Goal: Task Accomplishment & Management: Complete application form

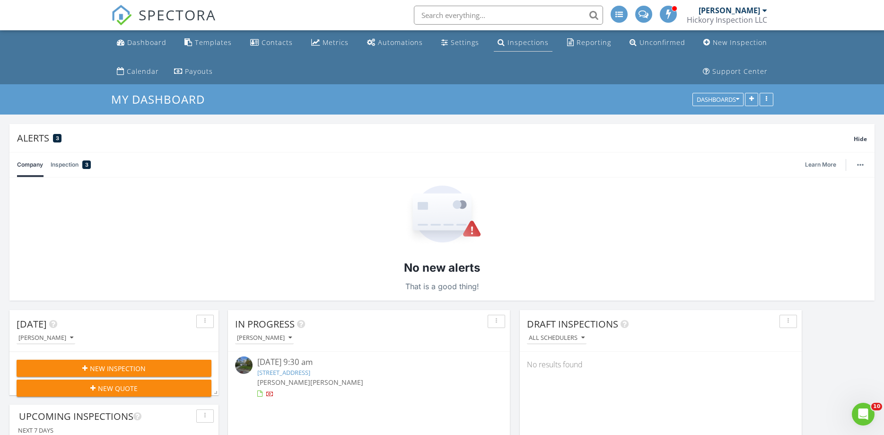
click at [538, 44] on div "Inspections" at bounding box center [528, 42] width 41 height 9
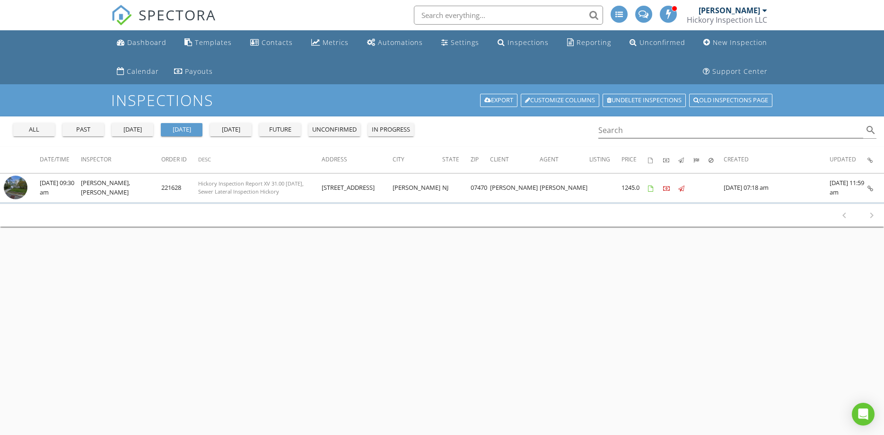
click at [26, 126] on div "all" at bounding box center [34, 129] width 34 height 9
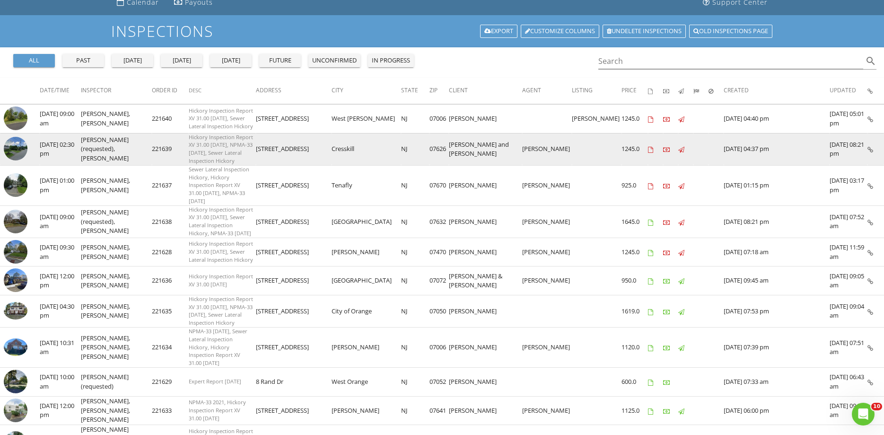
scroll to position [80, 0]
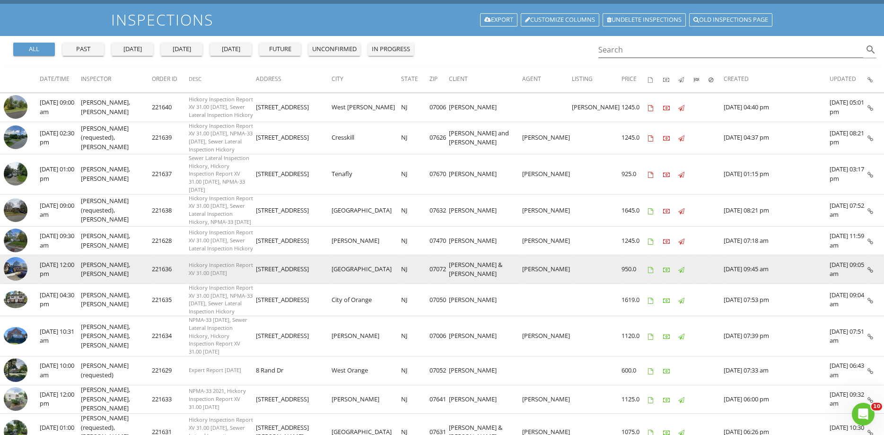
click at [14, 257] on img at bounding box center [16, 269] width 24 height 24
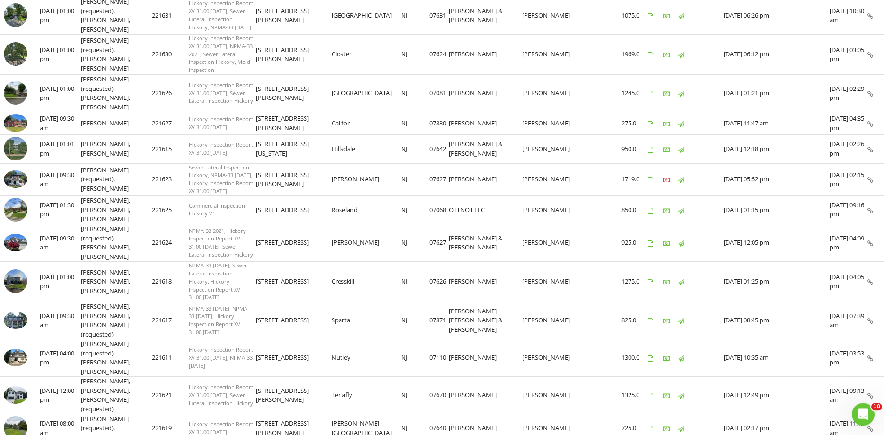
scroll to position [497, 0]
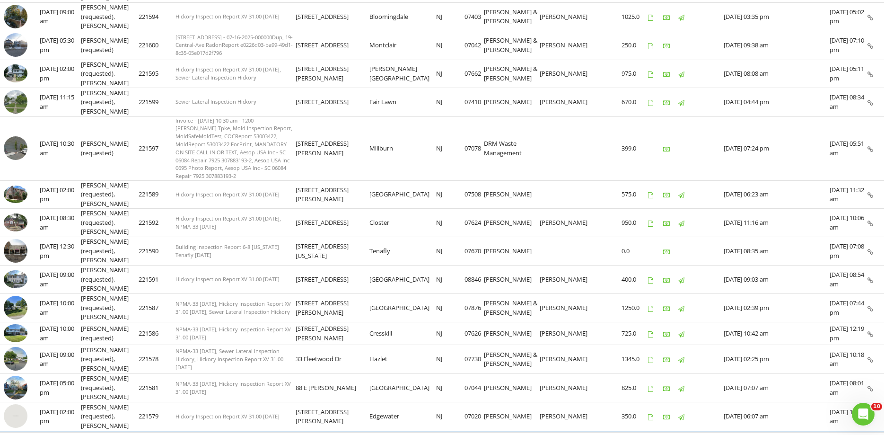
scroll to position [0, 0]
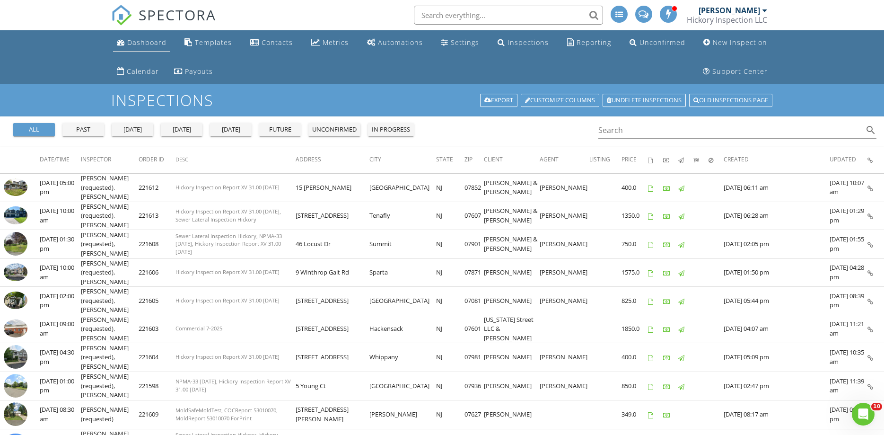
click at [155, 46] on div "Dashboard" at bounding box center [146, 42] width 39 height 9
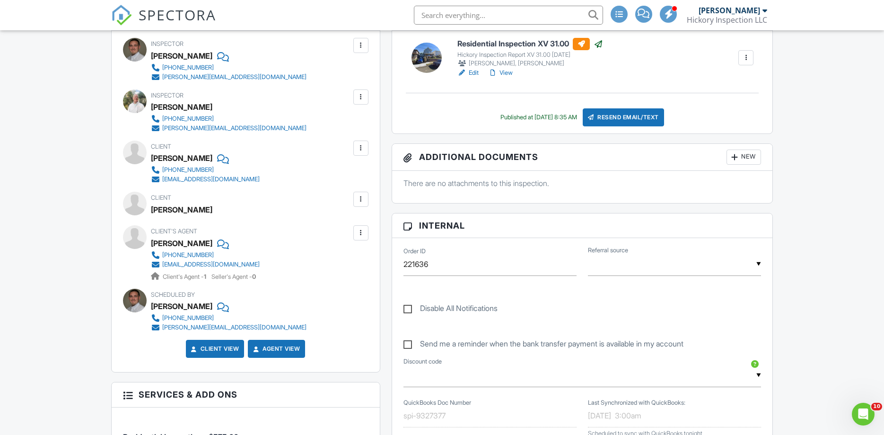
scroll to position [322, 0]
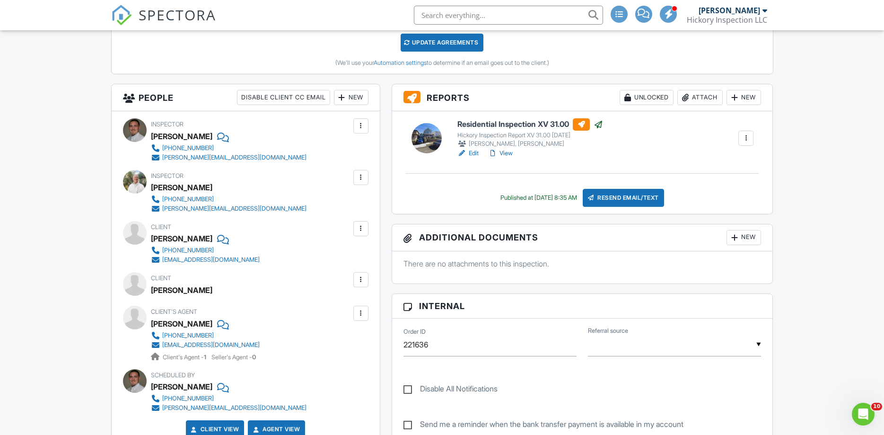
click at [693, 100] on div "Attach" at bounding box center [699, 97] width 45 height 15
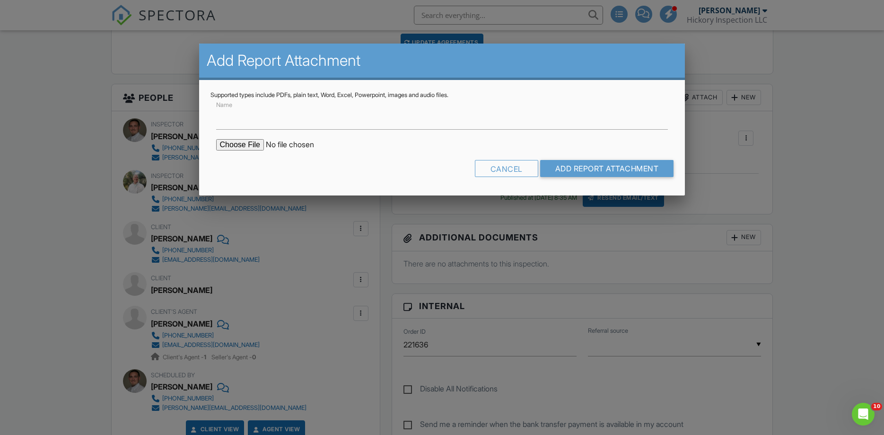
click at [231, 147] on input "file" at bounding box center [296, 144] width 161 height 11
type input "C:\fakepath\539 Broad St - Carlstadt - Tank Sweep 2025-08-26.pdf"
click at [587, 171] on input "Add Report Attachment" at bounding box center [607, 168] width 134 height 17
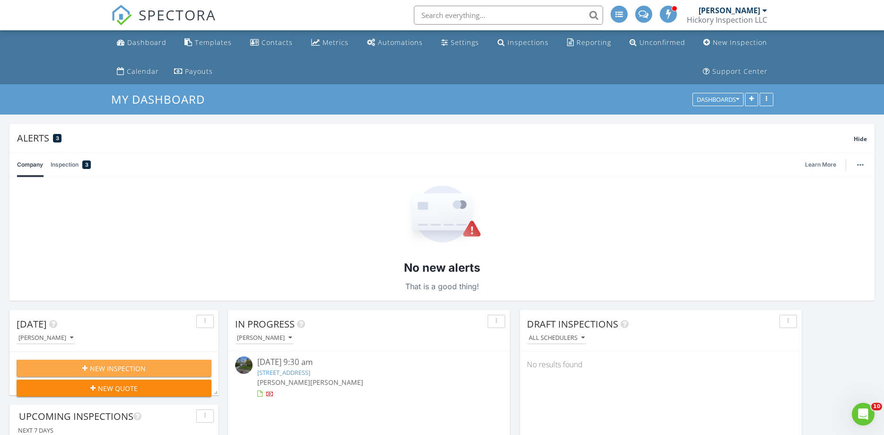
click at [86, 372] on div "New Inspection" at bounding box center [114, 368] width 180 height 10
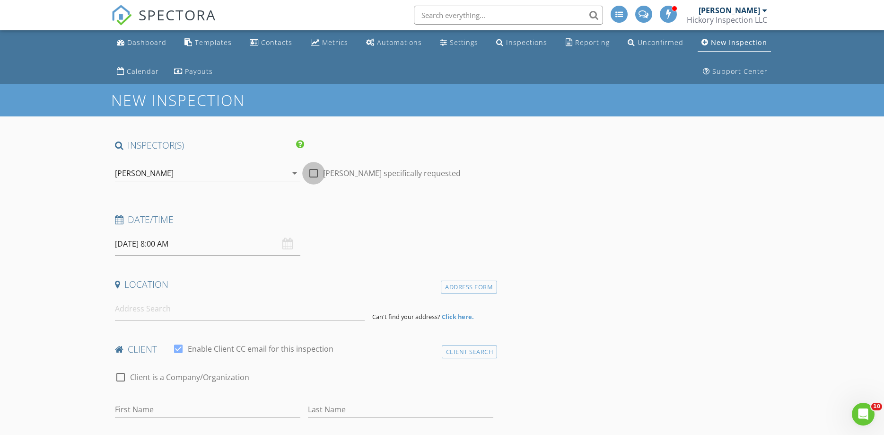
drag, startPoint x: 313, startPoint y: 171, endPoint x: 251, endPoint y: 173, distance: 62.0
click at [312, 171] on div at bounding box center [314, 173] width 16 height 16
checkbox input "true"
click at [234, 172] on div "[PERSON_NAME]" at bounding box center [201, 173] width 172 height 15
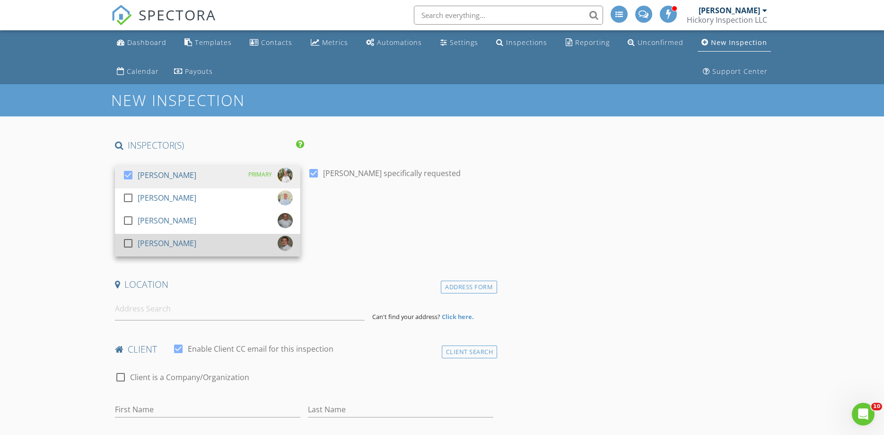
click at [167, 240] on div "[PERSON_NAME]" at bounding box center [167, 243] width 59 height 15
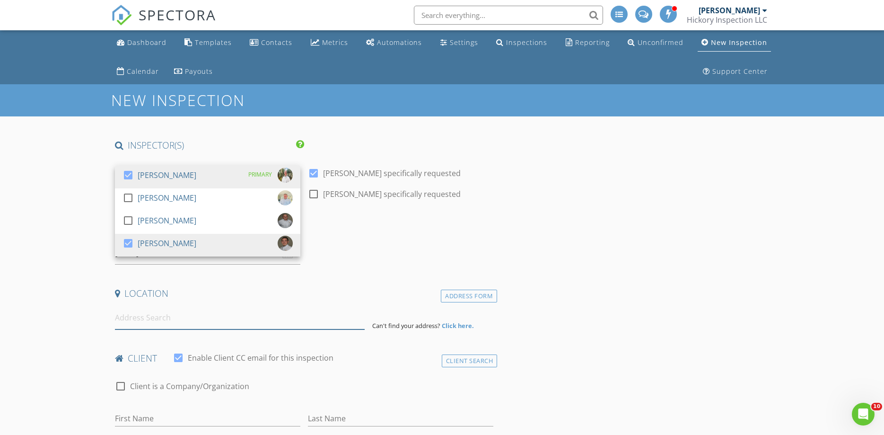
click at [185, 314] on input at bounding box center [240, 317] width 250 height 23
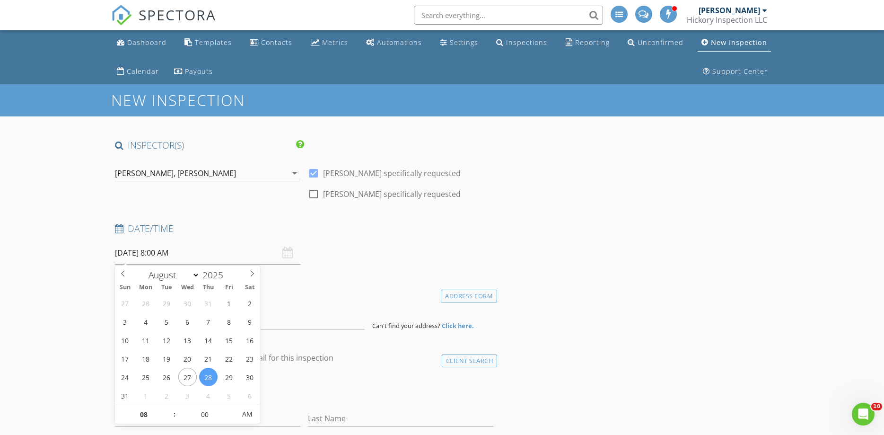
click at [148, 251] on input "08/28/2025 8:00 AM" at bounding box center [207, 252] width 185 height 23
select select "8"
type input "09/05/2025 8:00 AM"
type input "09"
type input "09/05/2025 9:00 AM"
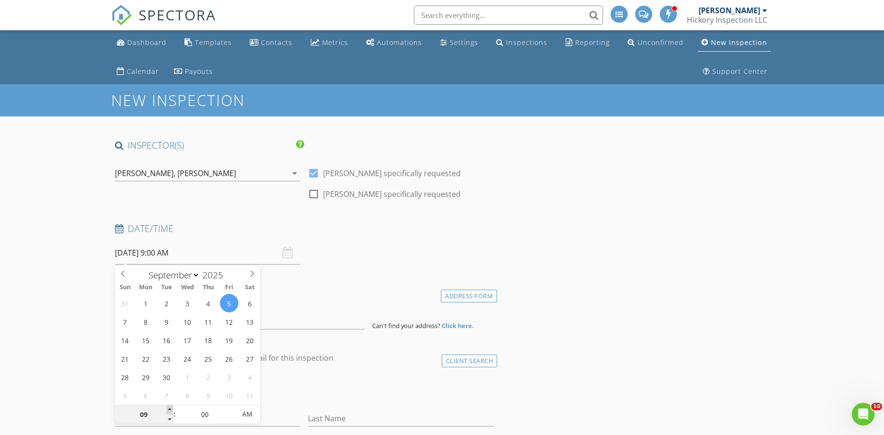
click at [170, 407] on span at bounding box center [169, 409] width 7 height 9
type input "05"
type input "09/05/2025 9:05 AM"
click at [233, 409] on span at bounding box center [231, 409] width 7 height 9
type input "10"
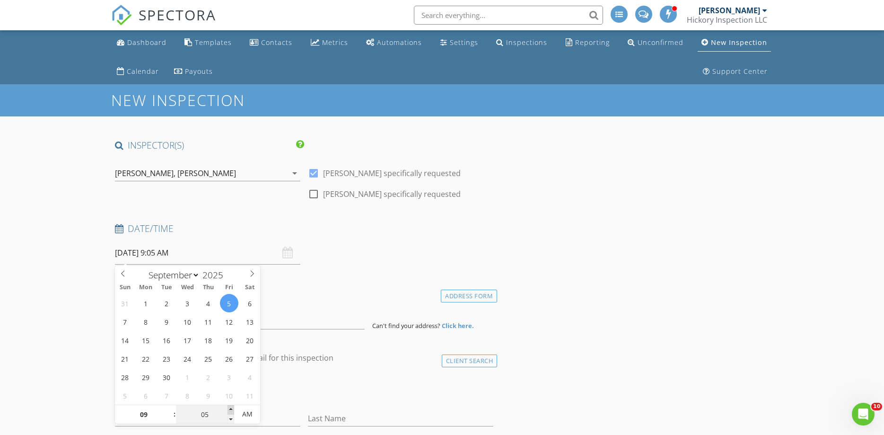
type input "09/05/2025 9:10 AM"
click at [233, 409] on span at bounding box center [231, 409] width 7 height 9
type input "15"
type input "09/05/2025 9:15 AM"
click at [233, 409] on span at bounding box center [231, 409] width 7 height 9
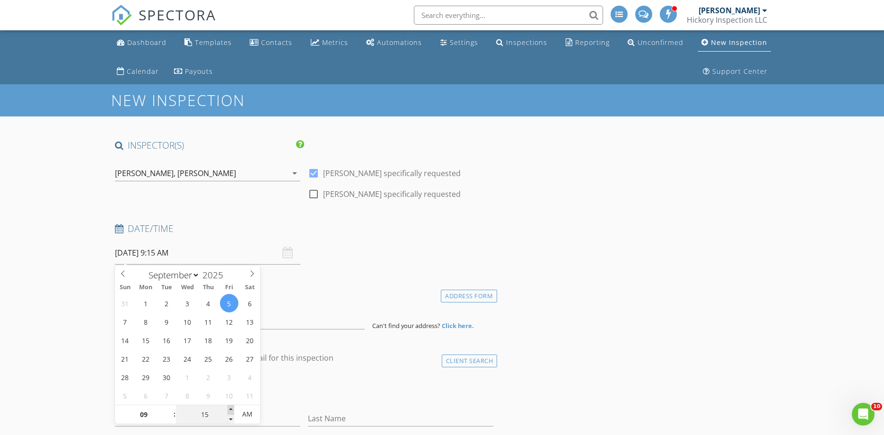
type input "20"
type input "09/05/2025 9:20 AM"
click at [233, 409] on span at bounding box center [231, 409] width 7 height 9
type input "25"
type input "09/05/2025 9:25 AM"
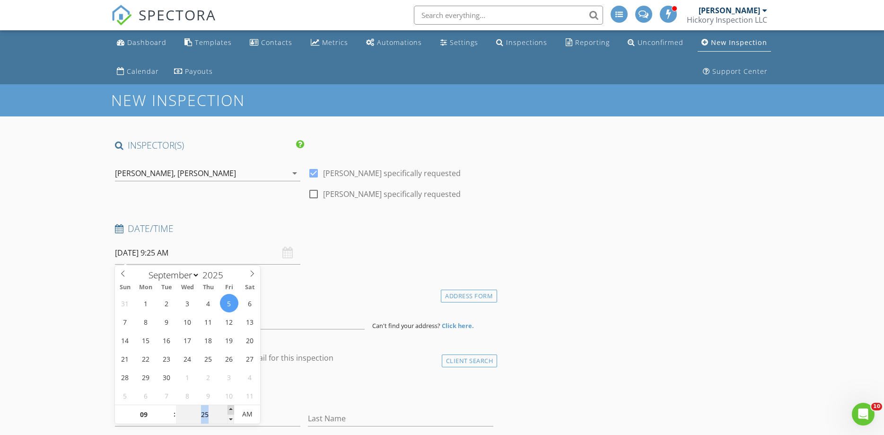
click at [232, 409] on span at bounding box center [231, 409] width 7 height 9
type input "30"
type input "09/05/2025 9:30 AM"
click at [231, 409] on span at bounding box center [231, 409] width 7 height 9
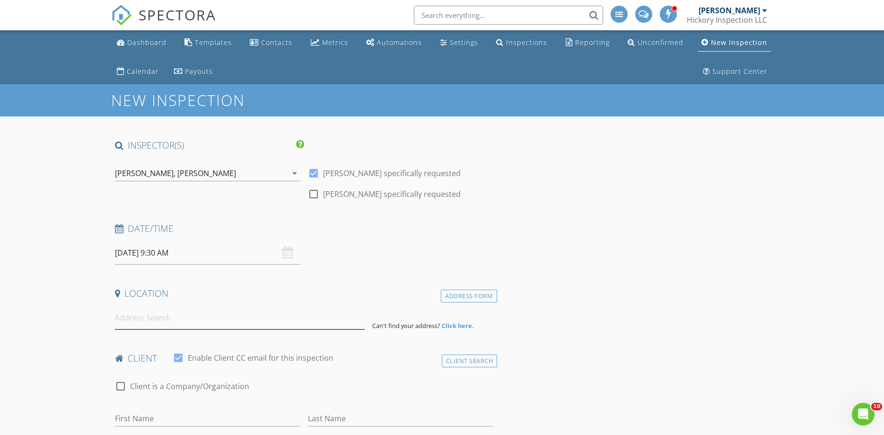
click at [151, 321] on input at bounding box center [240, 317] width 250 height 23
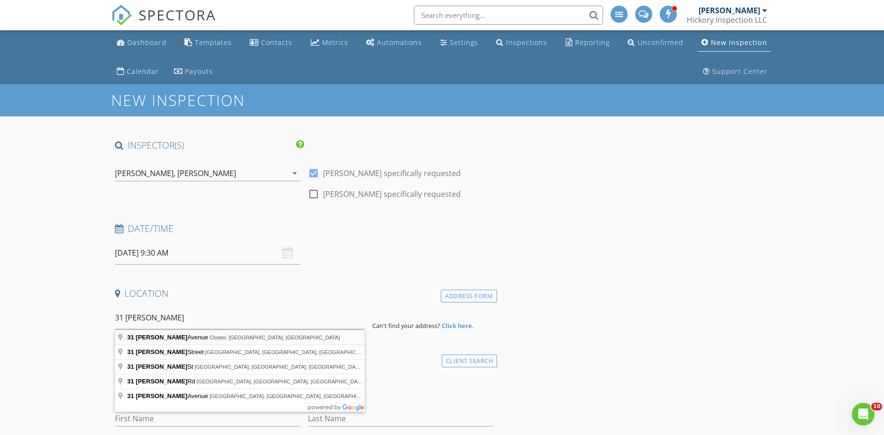
type input "31 Wainwright Avenue, Closter, NJ, USA"
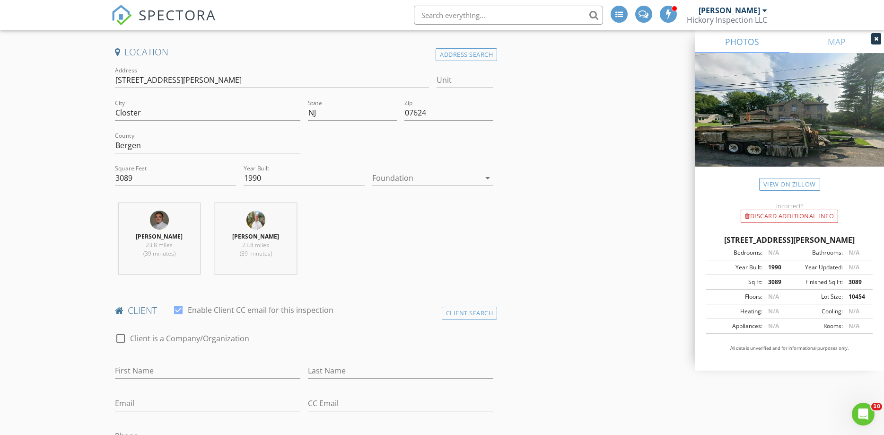
scroll to position [322, 0]
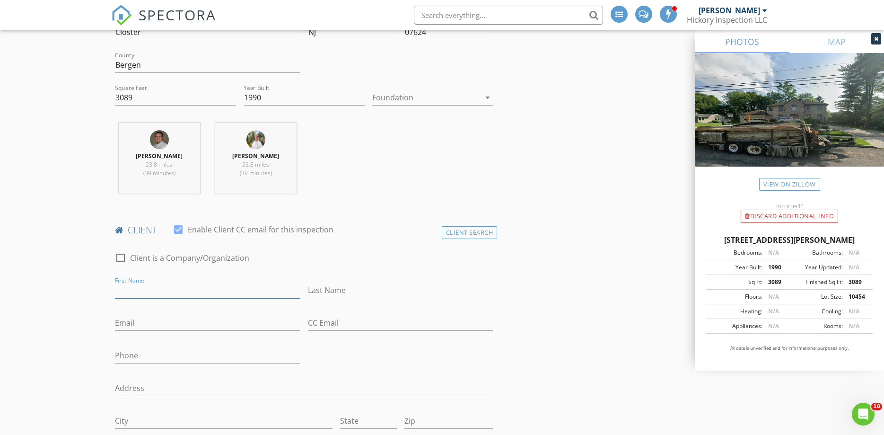
click at [228, 290] on input "First Name" at bounding box center [207, 290] width 185 height 16
type input "Pengbo"
type input "Chu"
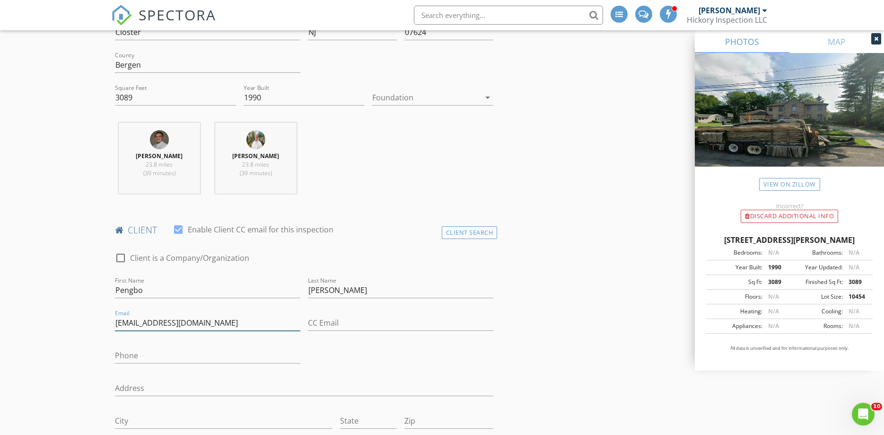
type input "pengbo.chu@gmail.com"
click at [213, 355] on input "Phone" at bounding box center [207, 356] width 185 height 16
type input "775-527-8470"
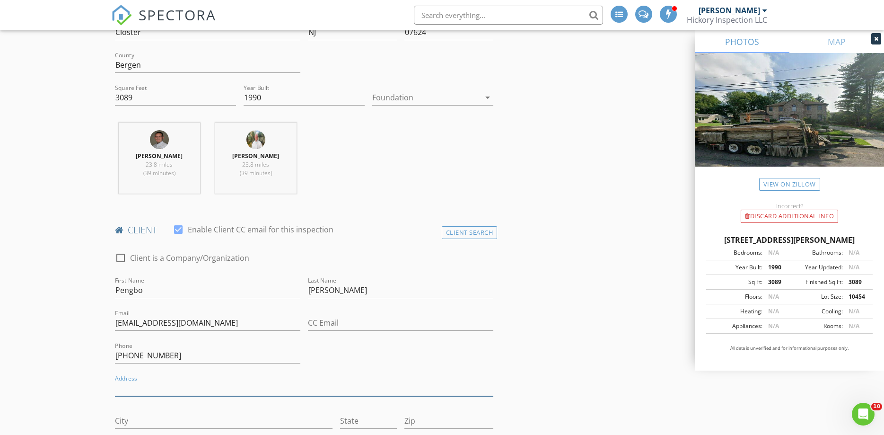
click at [227, 385] on input "Address" at bounding box center [304, 388] width 379 height 16
type input "8310 Cinnamon Ridge"
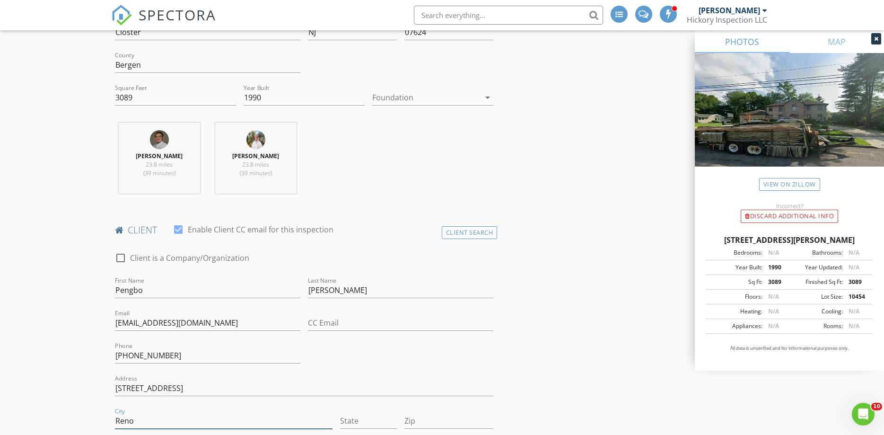
type input "Reno"
type input "NV"
type input "89523"
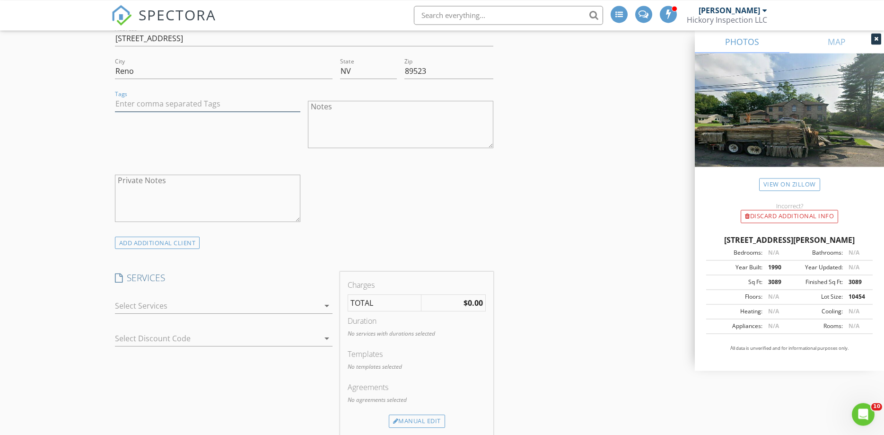
scroll to position [718, 0]
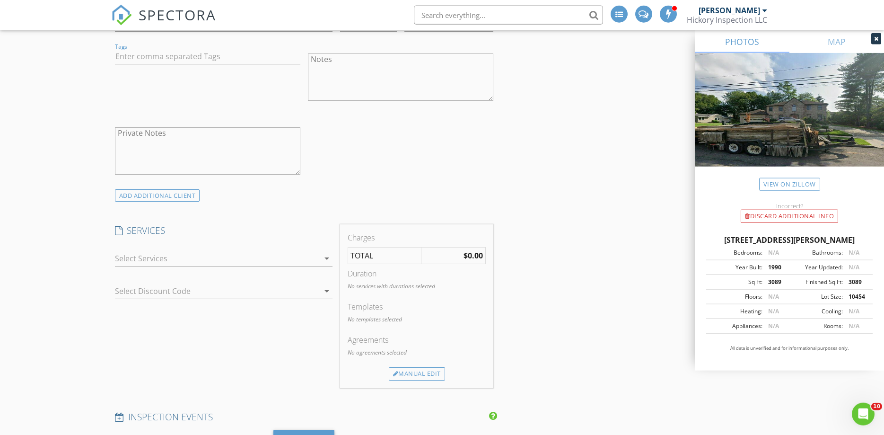
click at [186, 252] on div at bounding box center [217, 258] width 204 height 15
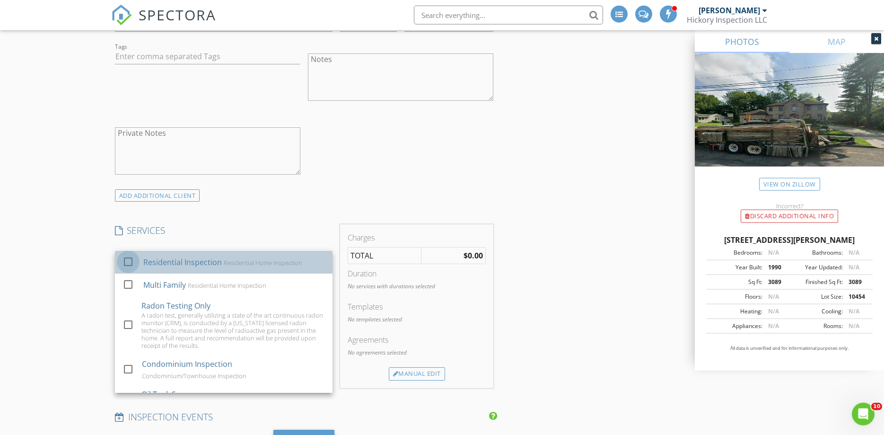
click at [129, 262] on div at bounding box center [128, 262] width 16 height 16
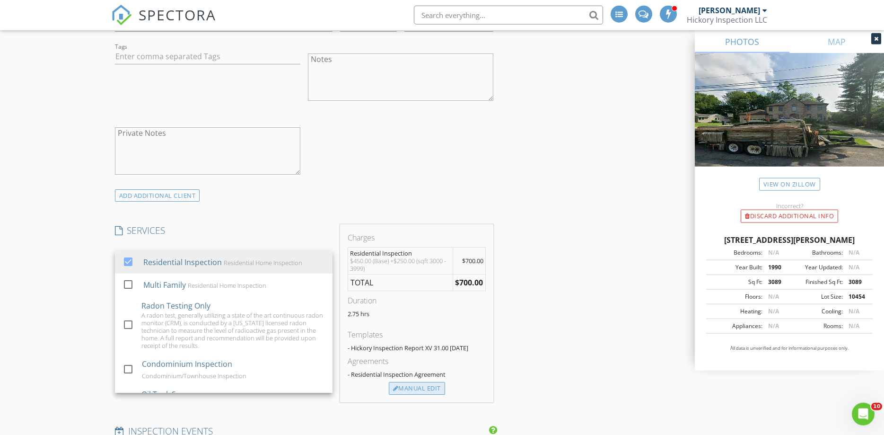
click at [416, 387] on div "Manual Edit" at bounding box center [417, 388] width 56 height 13
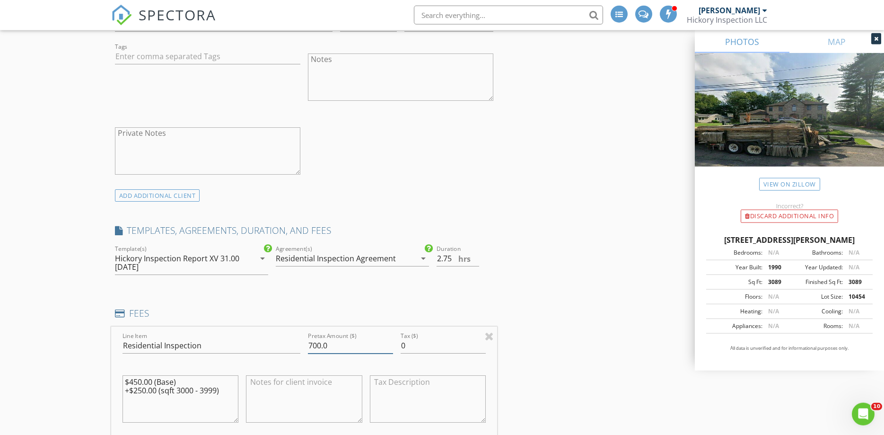
drag, startPoint x: 343, startPoint y: 344, endPoint x: 258, endPoint y: 335, distance: 85.7
click at [308, 338] on input "700.0" at bounding box center [350, 346] width 85 height 16
type input "7"
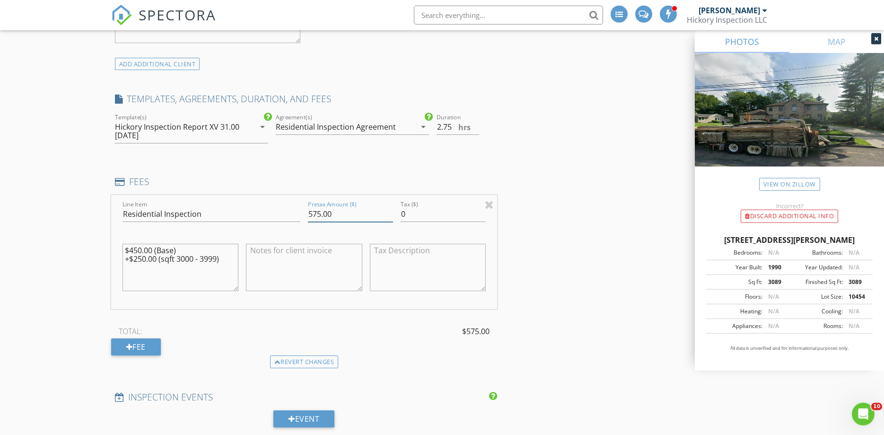
scroll to position [879, 0]
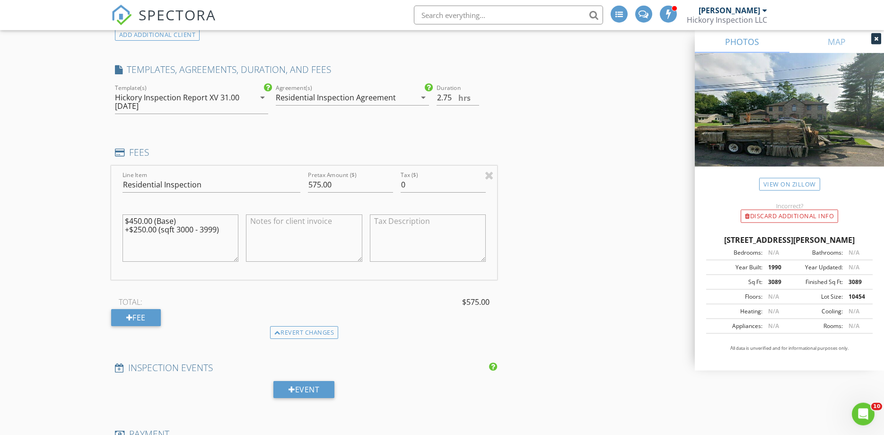
click at [283, 332] on div "Revert changes" at bounding box center [304, 332] width 69 height 13
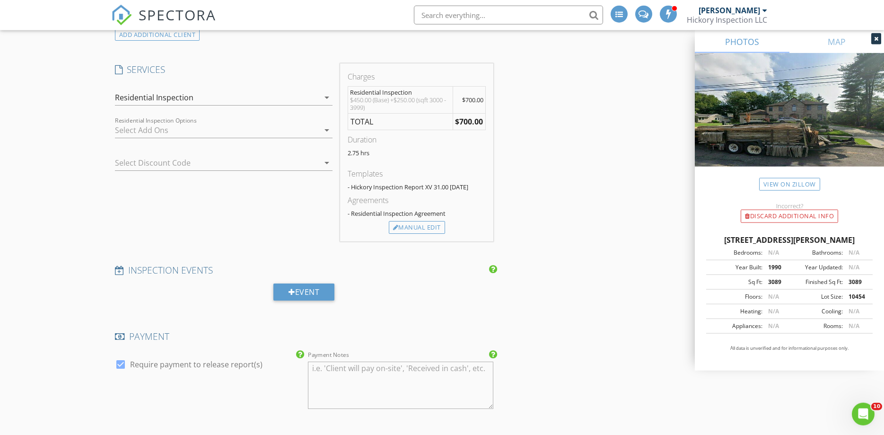
click at [150, 126] on div at bounding box center [217, 130] width 204 height 15
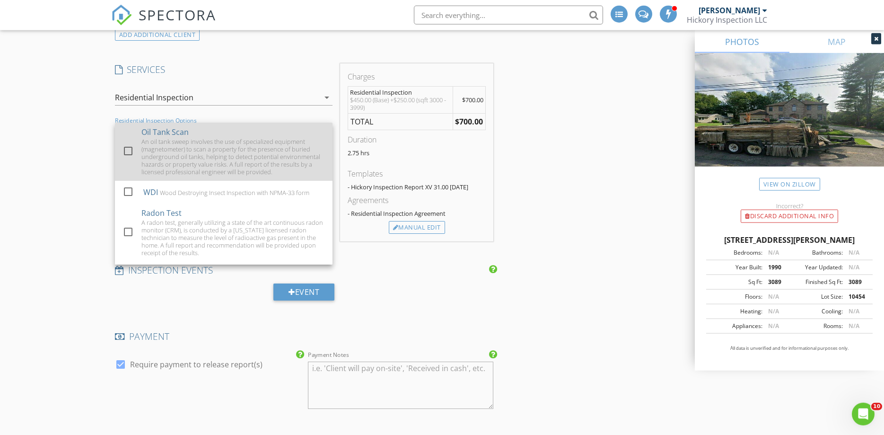
click at [127, 148] on div at bounding box center [128, 151] width 16 height 16
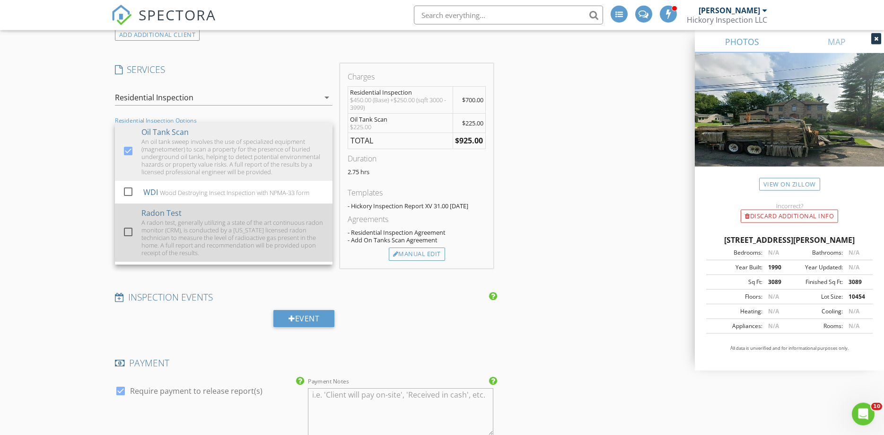
drag, startPoint x: 127, startPoint y: 233, endPoint x: 130, endPoint y: 213, distance: 20.0
click at [127, 233] on div at bounding box center [128, 232] width 16 height 16
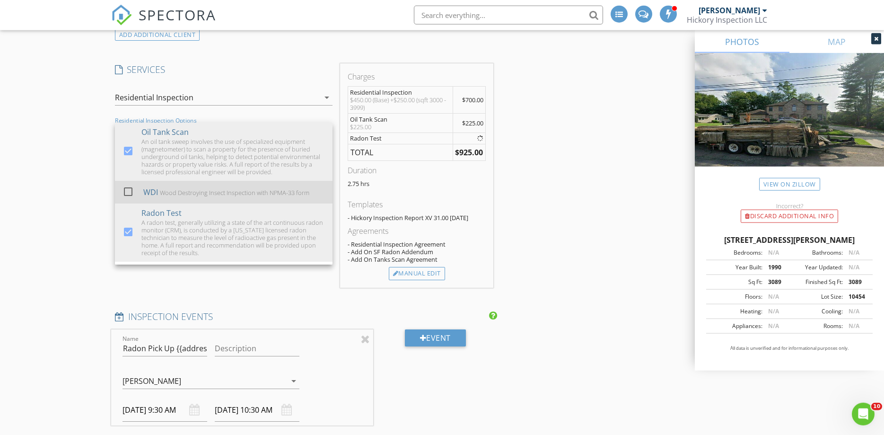
click at [128, 189] on div at bounding box center [128, 192] width 16 height 16
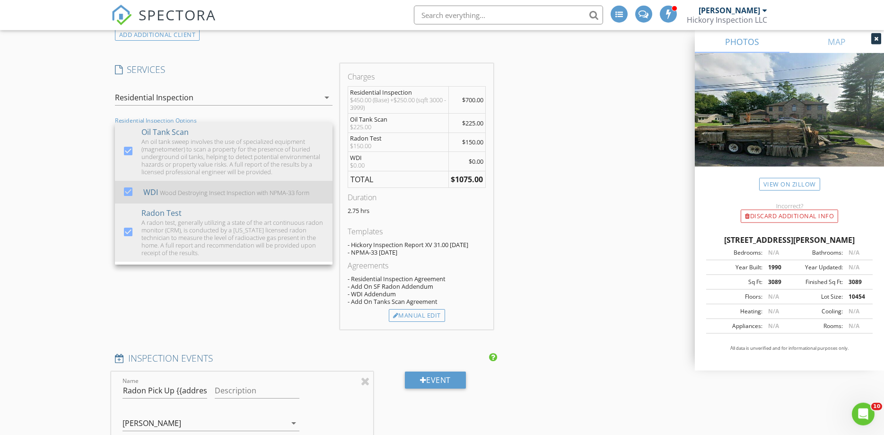
scroll to position [104, 0]
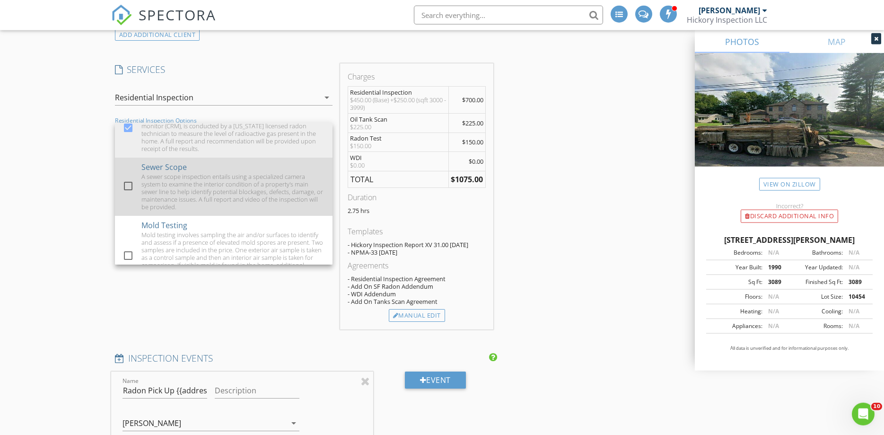
click at [129, 181] on div at bounding box center [128, 186] width 16 height 16
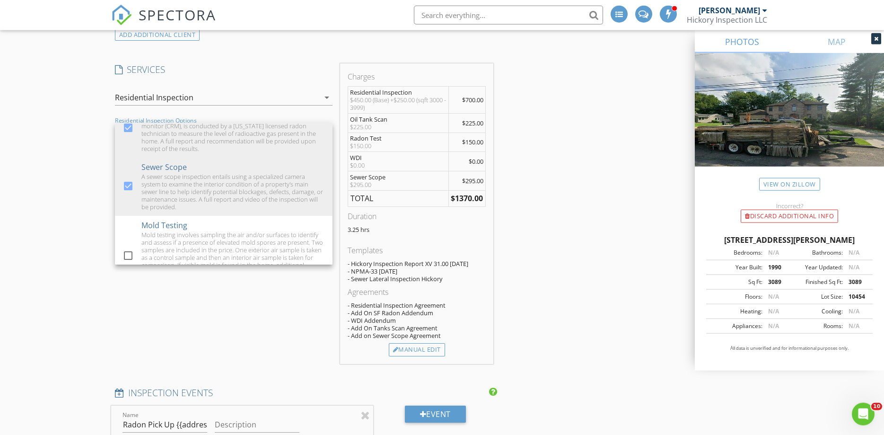
click at [63, 229] on div "New Inspection INSPECTOR(S) check_box Brian Archibald PRIMARY check_box_outline…" at bounding box center [442, 253] width 884 height 2097
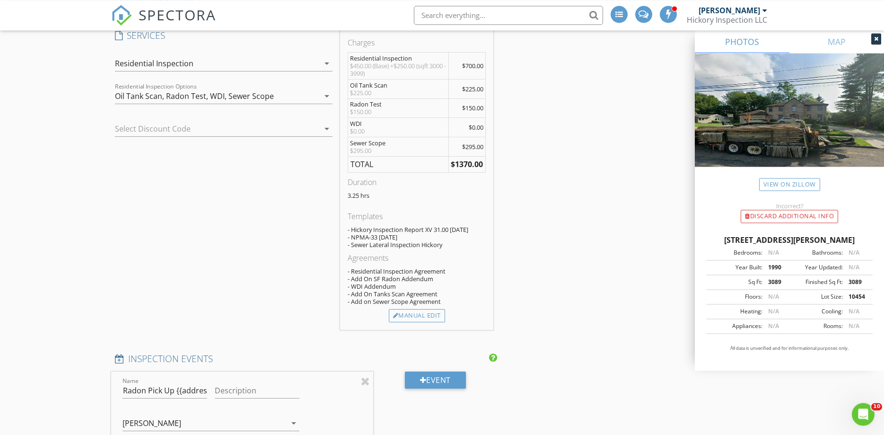
scroll to position [960, 0]
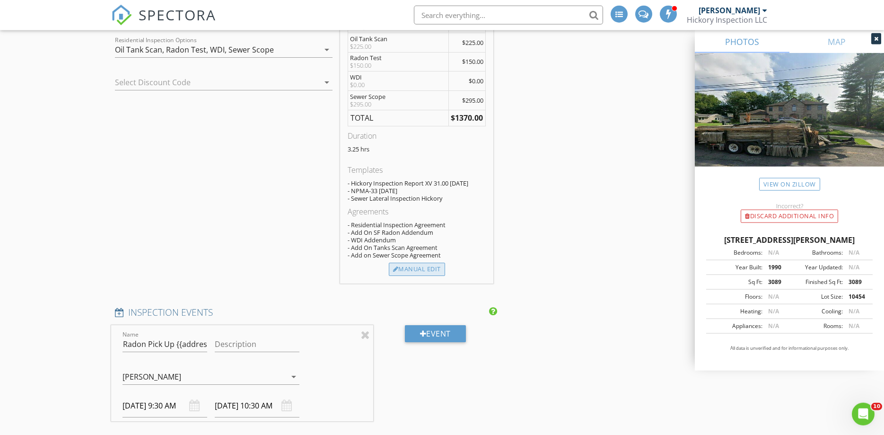
click at [416, 268] on div "Manual Edit" at bounding box center [417, 269] width 56 height 13
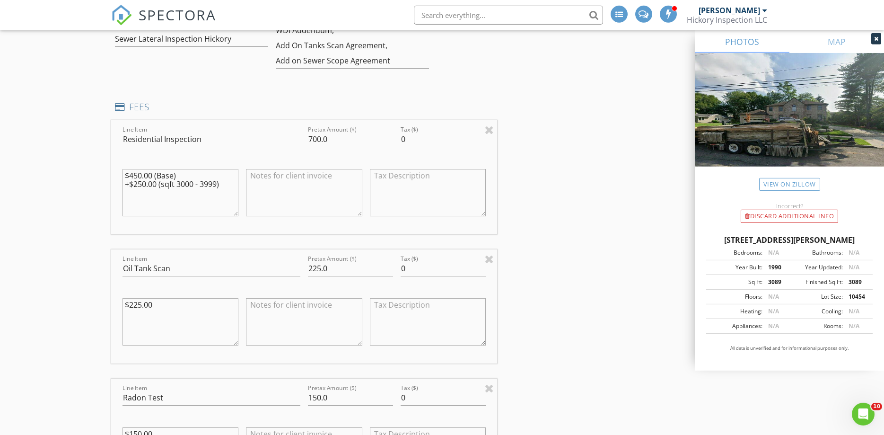
scroll to position [975, 0]
drag, startPoint x: 324, startPoint y: 141, endPoint x: 271, endPoint y: 138, distance: 52.6
click at [308, 139] on input "700.0" at bounding box center [350, 141] width 85 height 16
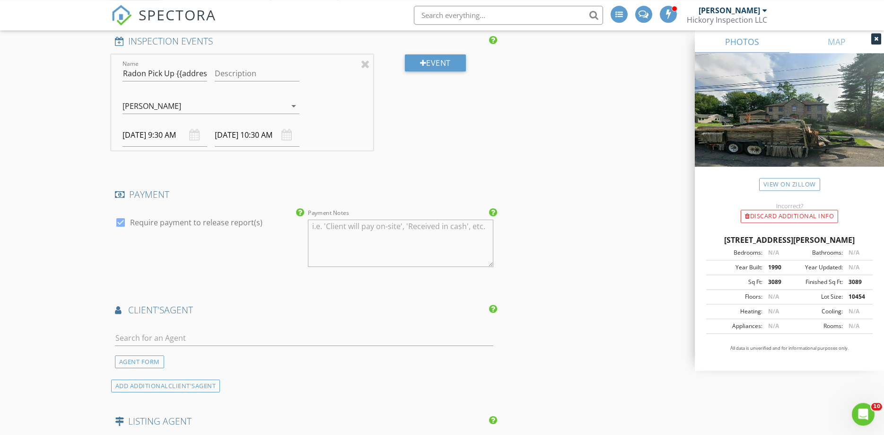
scroll to position [1779, 0]
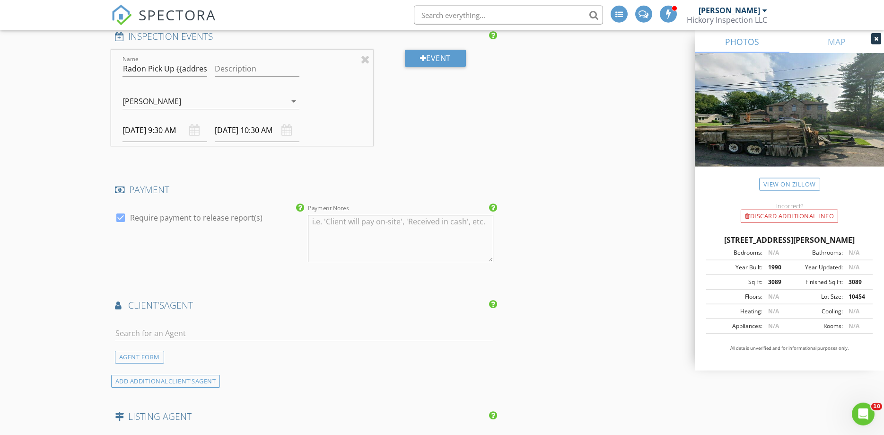
type input "575.00"
click at [168, 63] on input "Radon Pick Up {{address}}" at bounding box center [165, 69] width 85 height 16
drag, startPoint x: 176, startPoint y: 68, endPoint x: 375, endPoint y: 63, distance: 199.2
click at [207, 63] on input "Radon Pick Up {{address}}" at bounding box center [165, 69] width 85 height 16
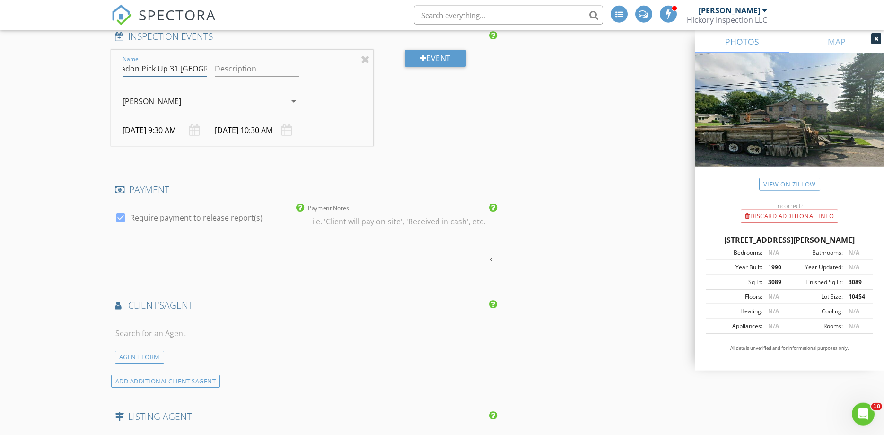
type input "Radon Pick Up 31 Wainwrith"
click at [159, 127] on input "09/05/2025 9:30 AM" at bounding box center [165, 130] width 85 height 23
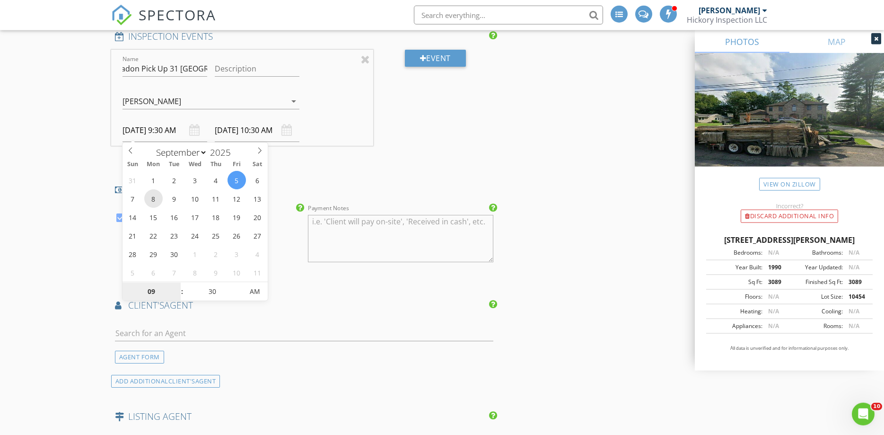
type input "09/08/2025 9:30 AM"
type input "09/08/2025 10:30 AM"
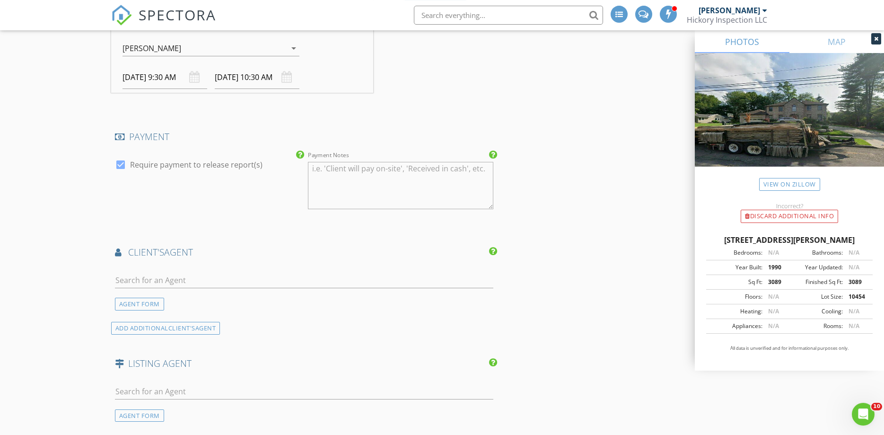
scroll to position [1859, 0]
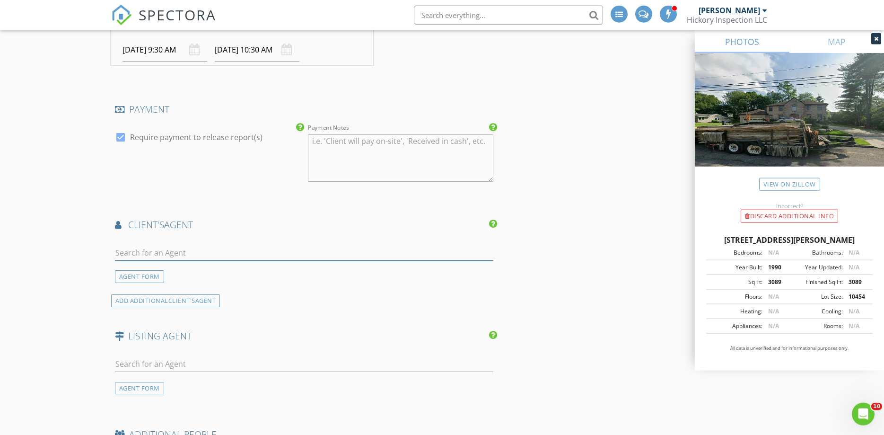
click at [253, 245] on input "text" at bounding box center [304, 253] width 379 height 16
type input "jamie"
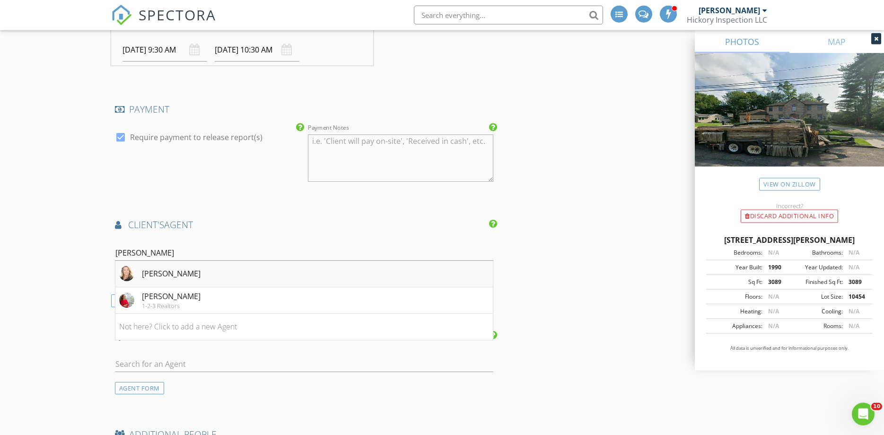
click at [178, 275] on div "Jamie Corsair" at bounding box center [171, 273] width 59 height 11
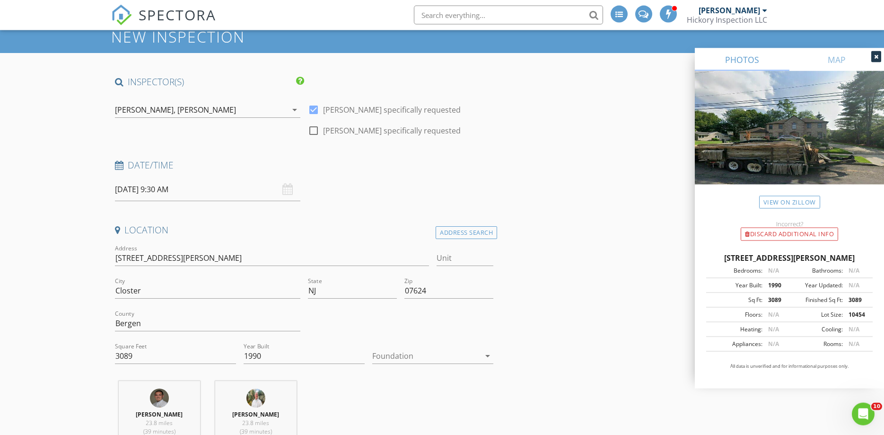
scroll to position [0, 0]
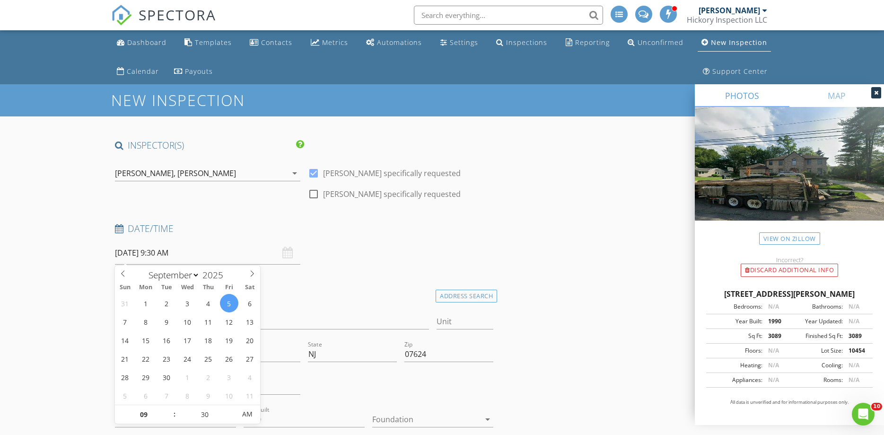
click at [144, 254] on input "09/05/2025 9:30 AM" at bounding box center [207, 252] width 185 height 23
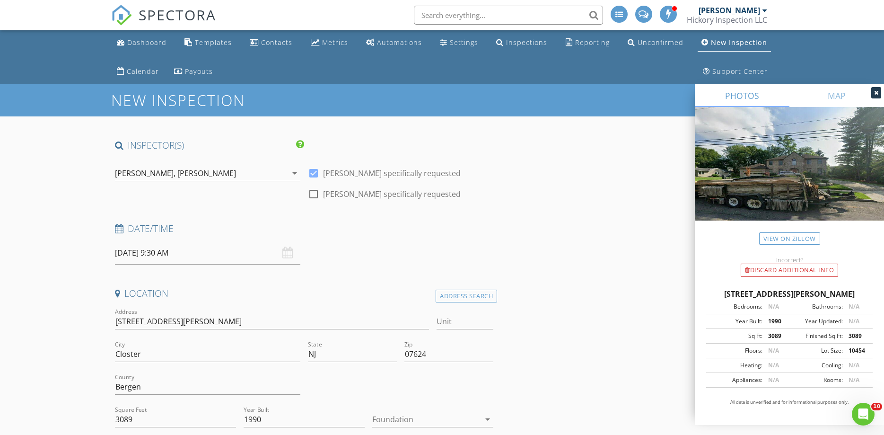
click at [407, 264] on div "Date/Time 09/05/2025 9:30 AM" at bounding box center [304, 243] width 386 height 42
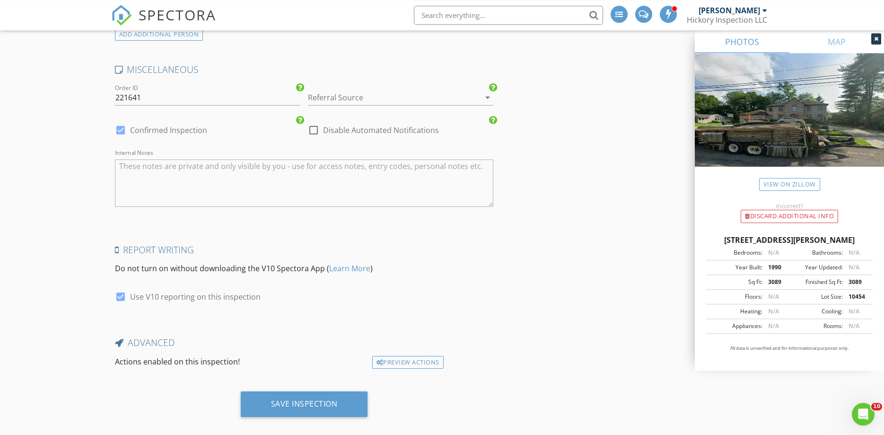
scroll to position [2536, 0]
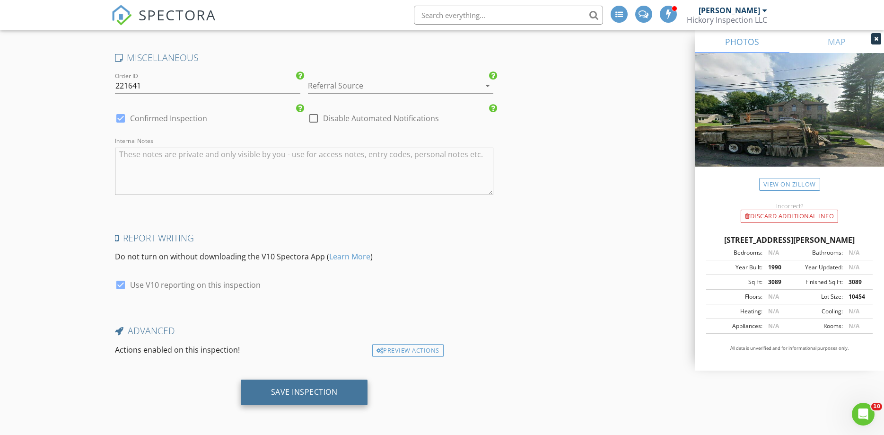
click at [294, 396] on div "Save Inspection" at bounding box center [304, 391] width 67 height 9
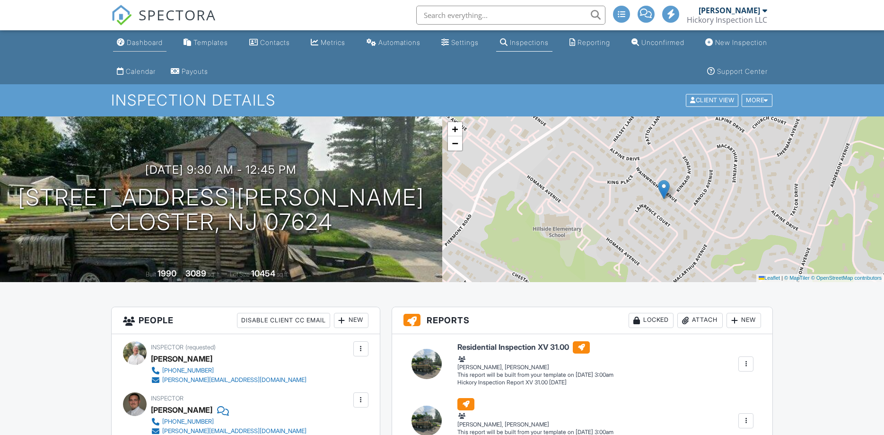
click at [140, 41] on div "Dashboard" at bounding box center [145, 42] width 36 height 8
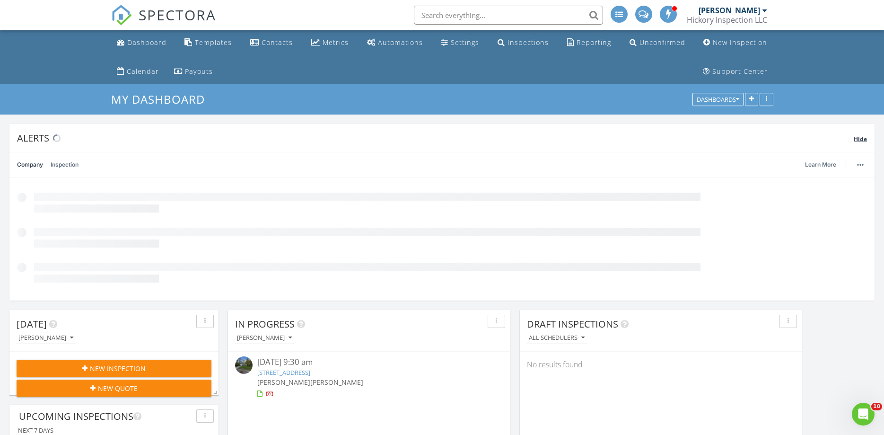
scroll to position [203, 282]
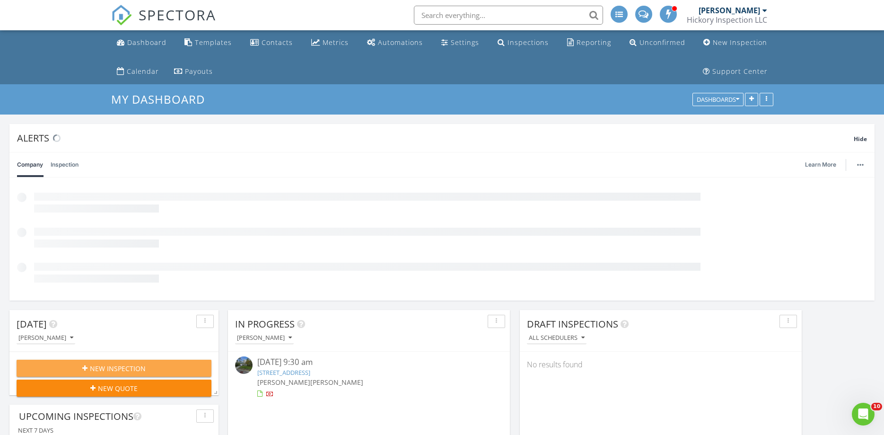
click at [97, 367] on span "New Inspection" at bounding box center [118, 368] width 56 height 10
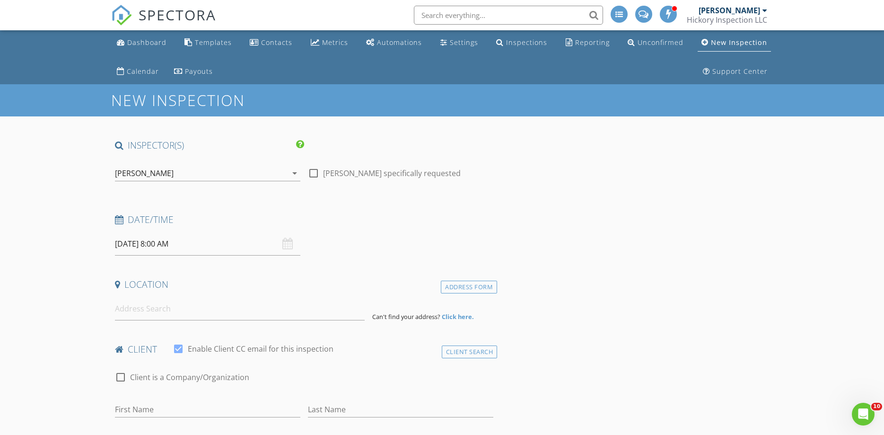
click at [309, 172] on div at bounding box center [314, 173] width 16 height 16
checkbox input "true"
click at [210, 170] on div "[PERSON_NAME]" at bounding box center [201, 173] width 172 height 15
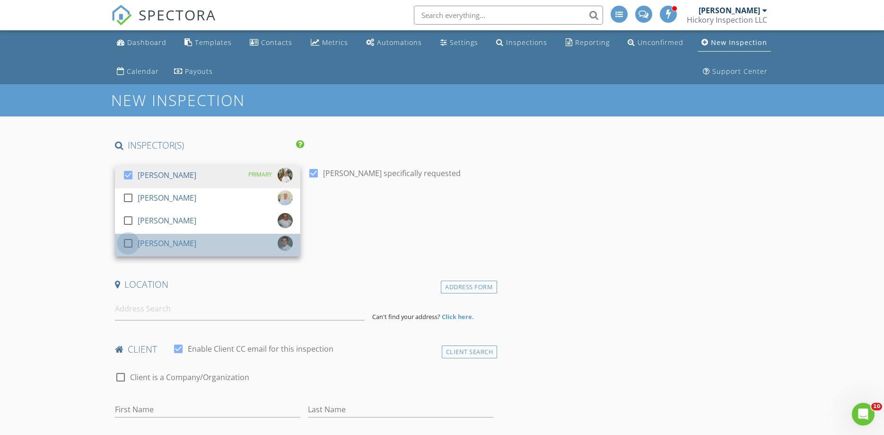
click at [130, 245] on div at bounding box center [128, 243] width 16 height 16
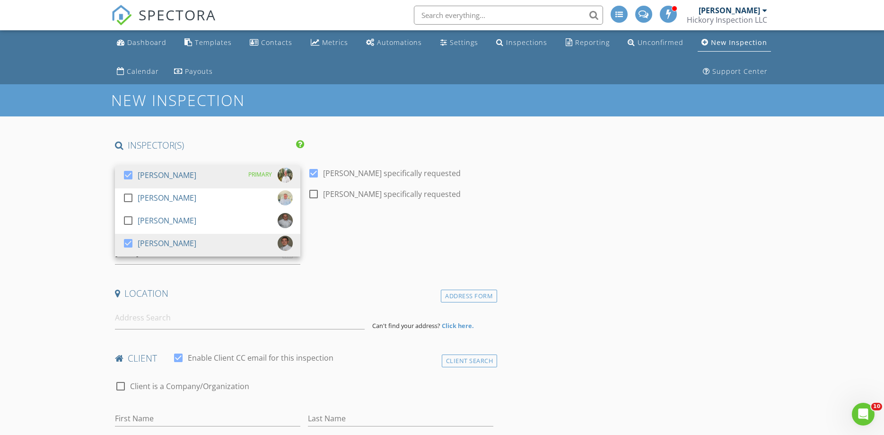
click at [424, 247] on div "Date/Time 08/28/2025 8:00 AM" at bounding box center [304, 243] width 386 height 42
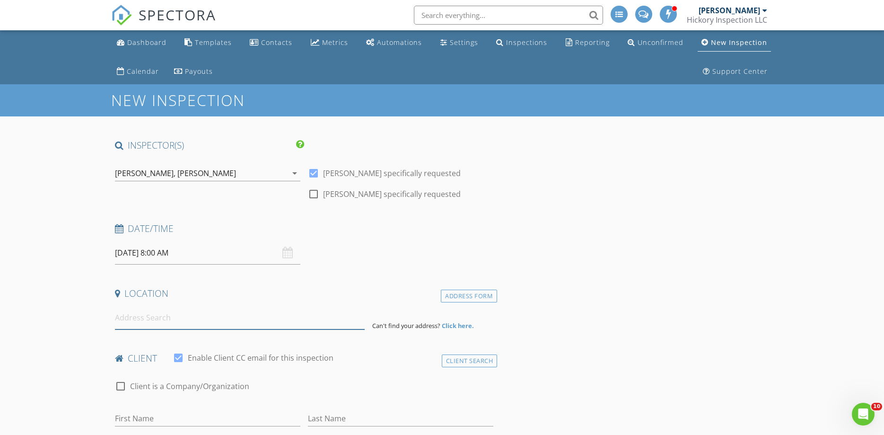
click at [158, 315] on input at bounding box center [240, 317] width 250 height 23
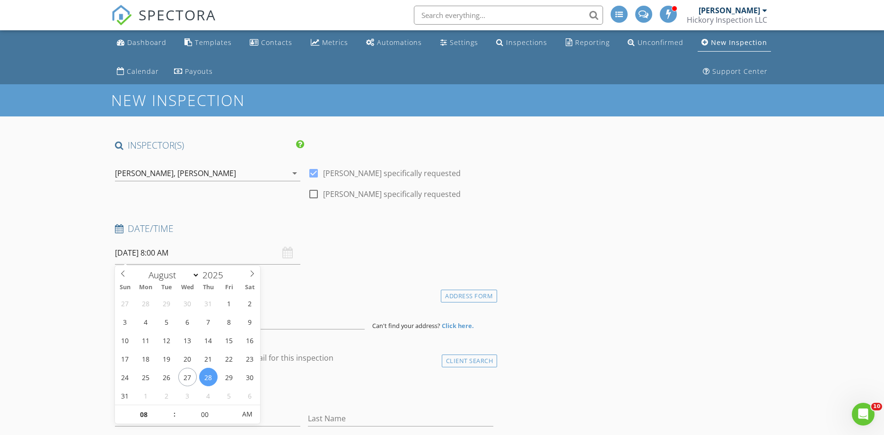
click at [148, 257] on input "08/28/2025 8:00 AM" at bounding box center [207, 252] width 185 height 23
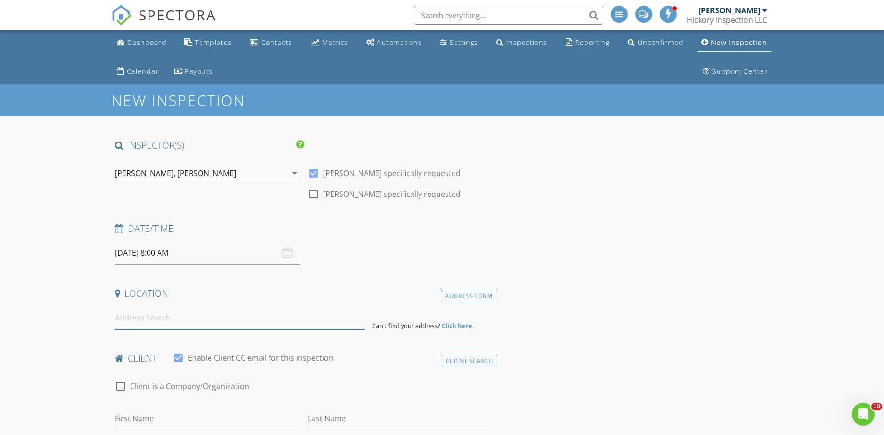
click at [237, 324] on input at bounding box center [240, 317] width 250 height 23
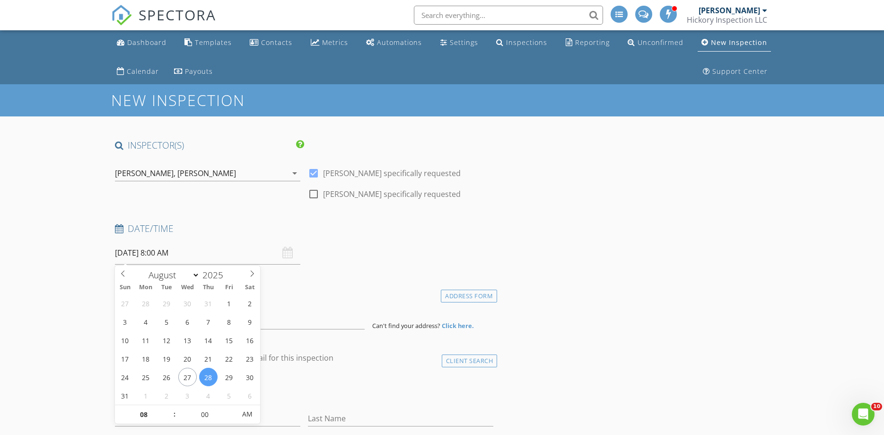
click at [145, 250] on input "08/28/2025 8:00 AM" at bounding box center [207, 252] width 185 height 23
type input "08/28/2025 9:00 AM"
type input "09"
click at [169, 408] on span at bounding box center [169, 409] width 7 height 9
type input "08/28/2025 10:00 AM"
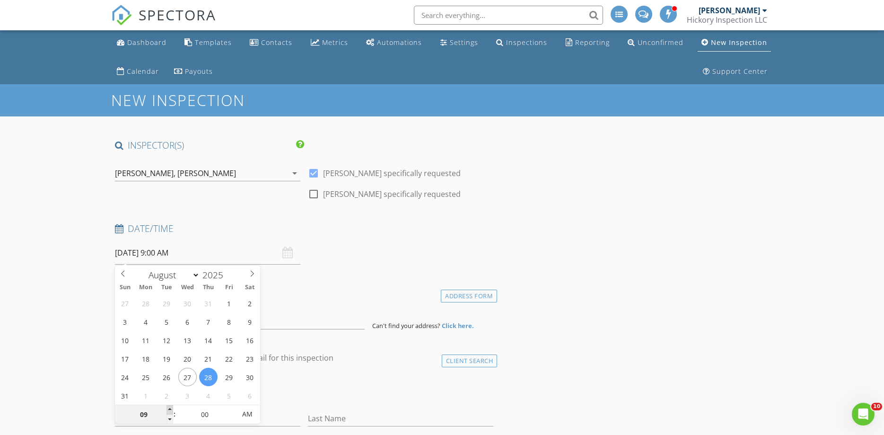
type input "10"
click at [169, 408] on span at bounding box center [169, 409] width 7 height 9
type input "08/28/2025 11:00 AM"
type input "11"
click at [169, 408] on span at bounding box center [169, 409] width 7 height 9
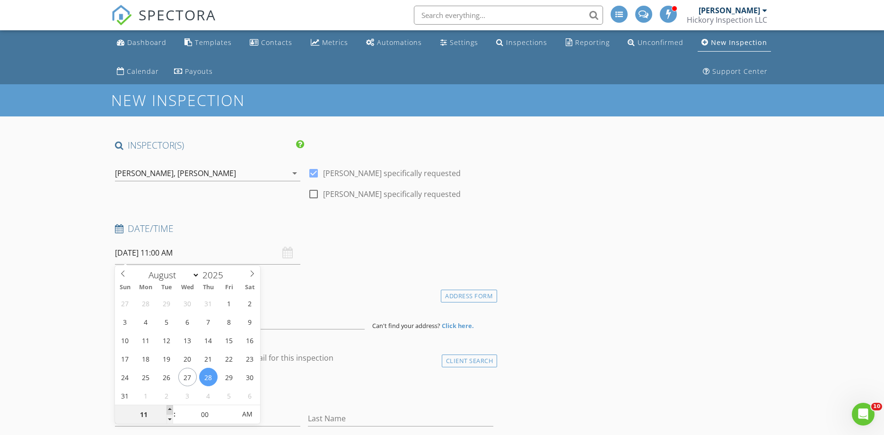
type input "08/28/2025 12:00 PM"
type input "12"
click at [169, 408] on span at bounding box center [169, 409] width 7 height 9
type input "08/28/2025 1:00 PM"
type input "01"
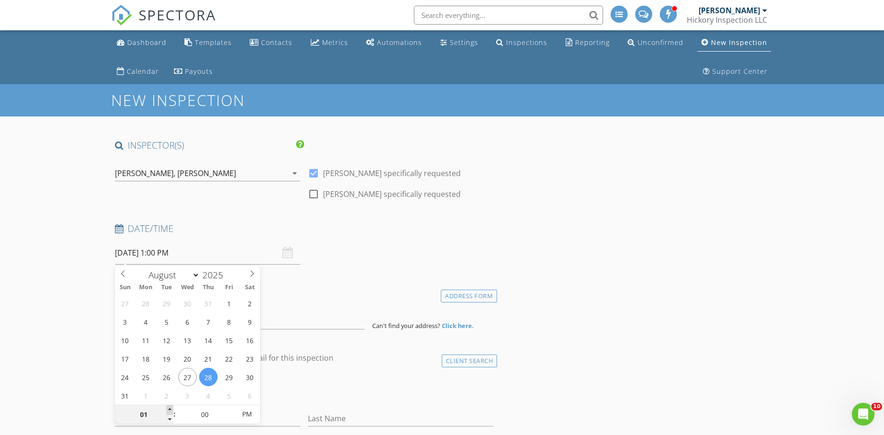
click at [169, 408] on span at bounding box center [169, 409] width 7 height 9
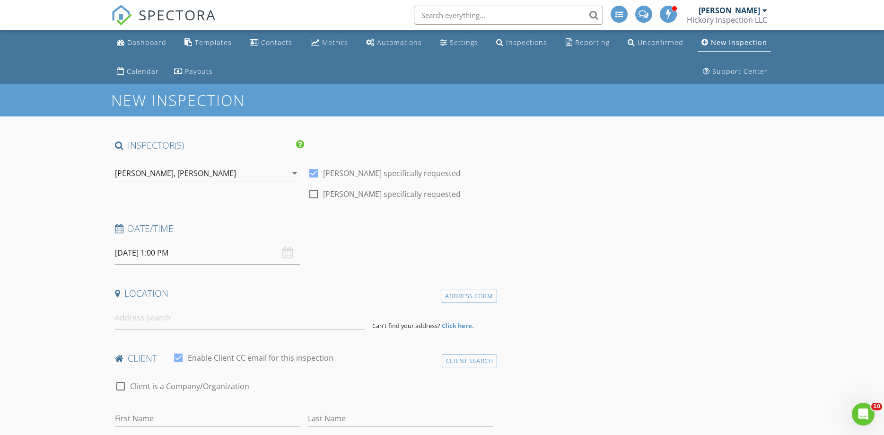
click at [374, 290] on h4 "Location" at bounding box center [304, 293] width 379 height 12
click at [176, 324] on input at bounding box center [240, 317] width 250 height 23
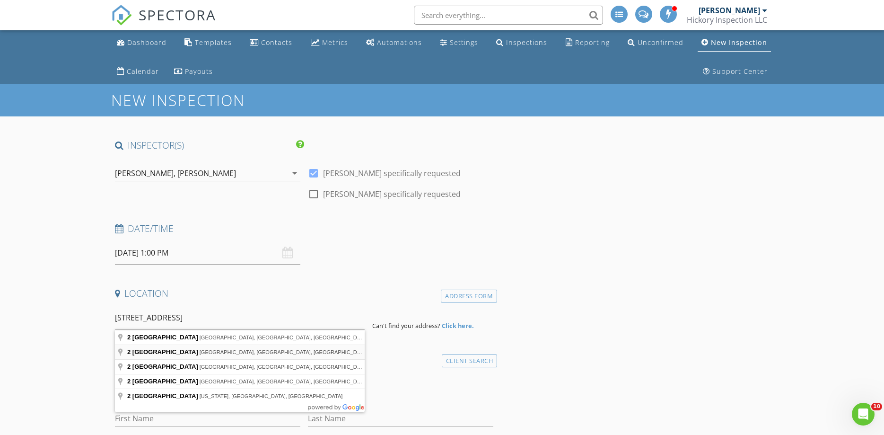
type input "2 Park Street, Jersey City, NJ, USA"
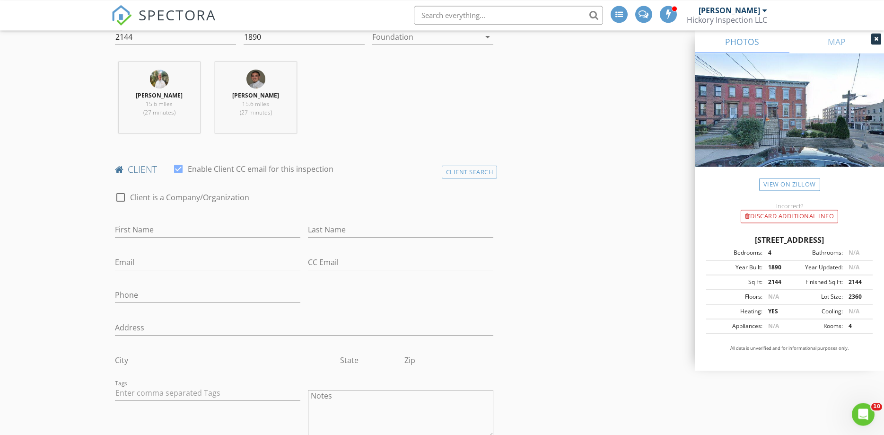
scroll to position [402, 0]
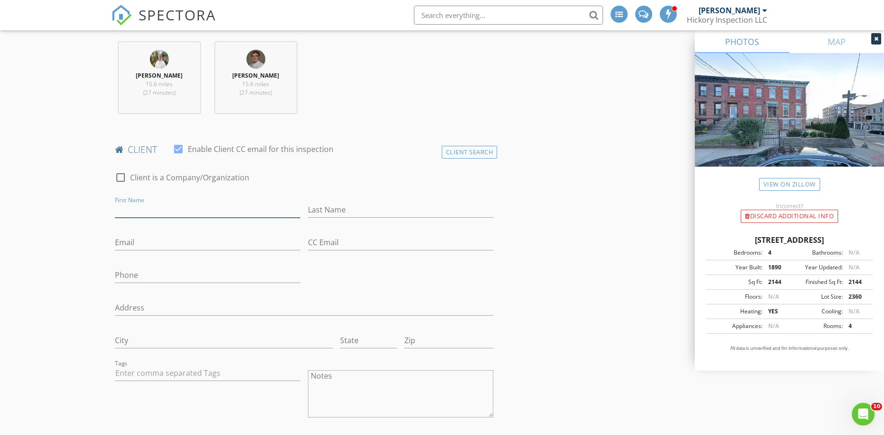
click at [201, 207] on input "First Name" at bounding box center [207, 210] width 185 height 16
type input "Elisabeth"
type input "Conroy"
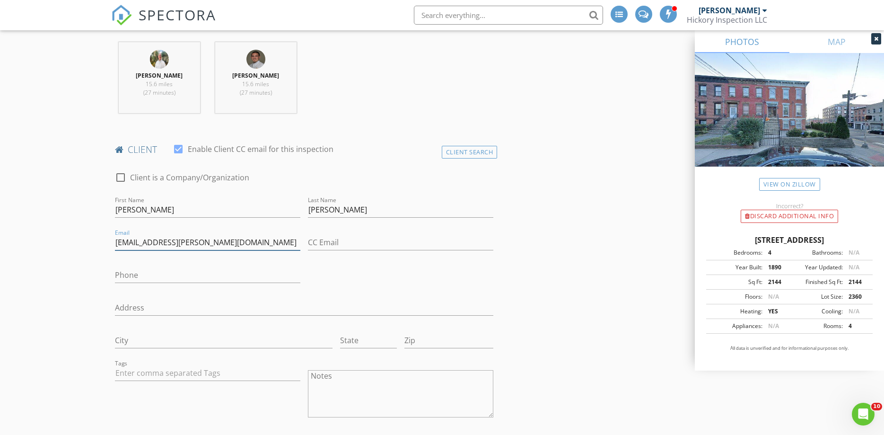
type input "melisabeth.conroy@gmail.com"
click at [182, 274] on input "Phone" at bounding box center [207, 275] width 185 height 16
type input "603-997-1614"
click at [180, 337] on input "City" at bounding box center [224, 341] width 218 height 16
type input "2 Park Street"
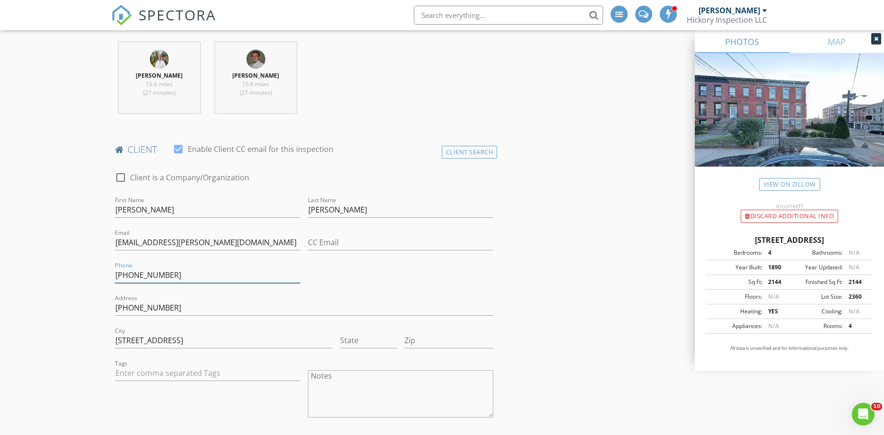
type input "603-997-1614"
type input "2 Park Street"
type input "Jersey City"
type input "NJ"
type input "07304"
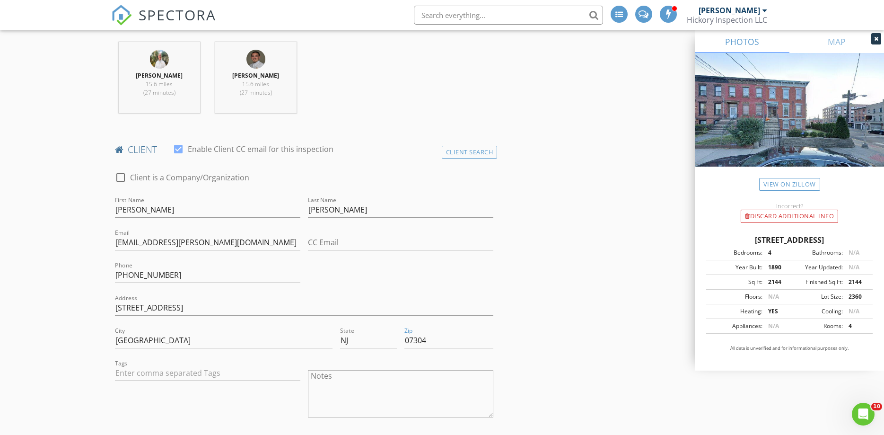
click at [446, 298] on div "Address 2 Park Street" at bounding box center [304, 309] width 379 height 31
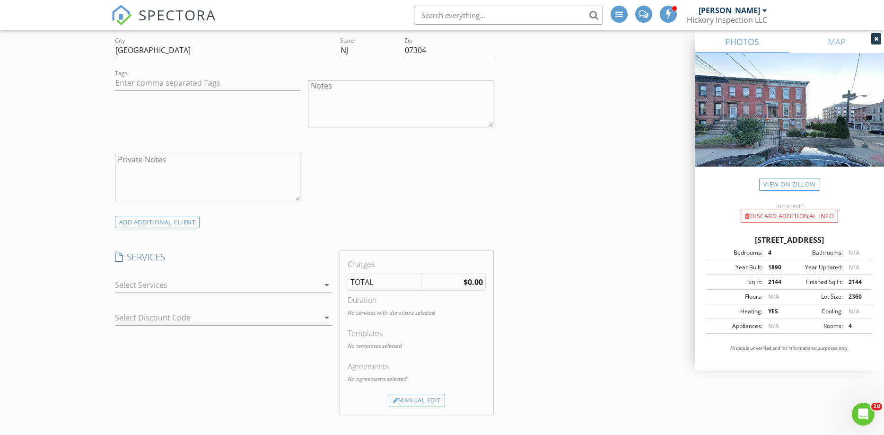
scroll to position [724, 0]
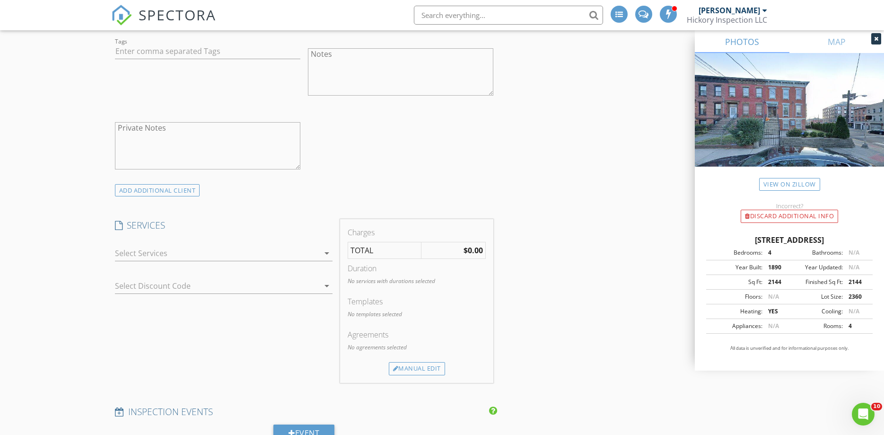
click at [211, 253] on div at bounding box center [217, 252] width 204 height 15
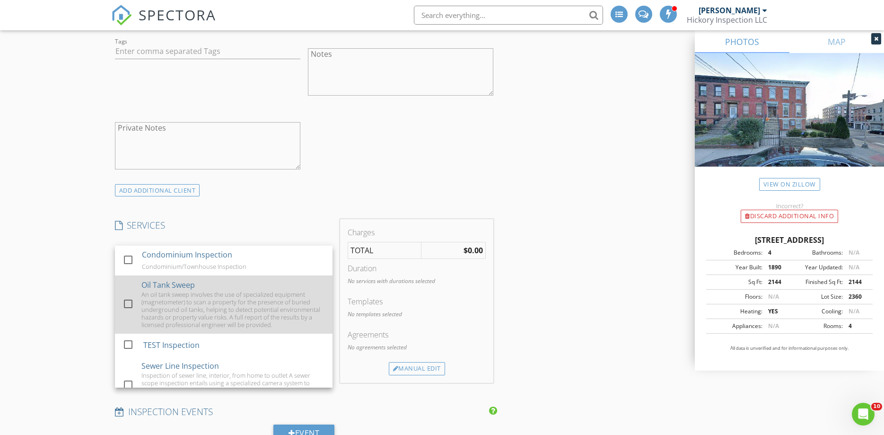
scroll to position [208, 0]
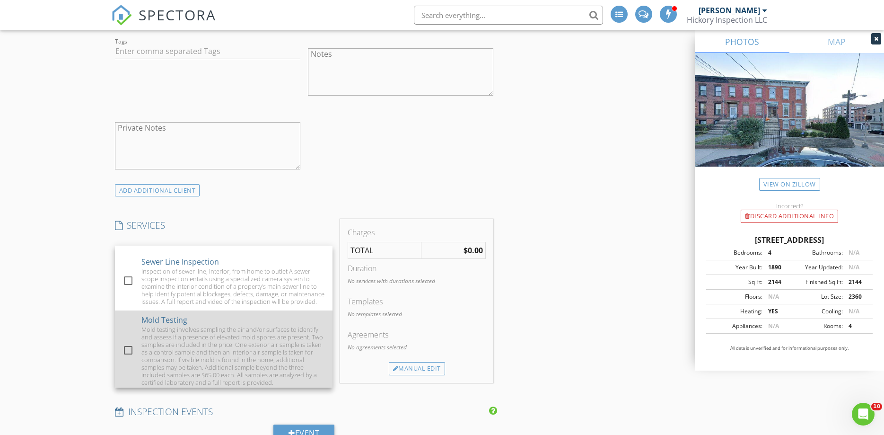
drag, startPoint x: 129, startPoint y: 349, endPoint x: 144, endPoint y: 343, distance: 16.2
click at [129, 348] on div at bounding box center [128, 350] width 16 height 16
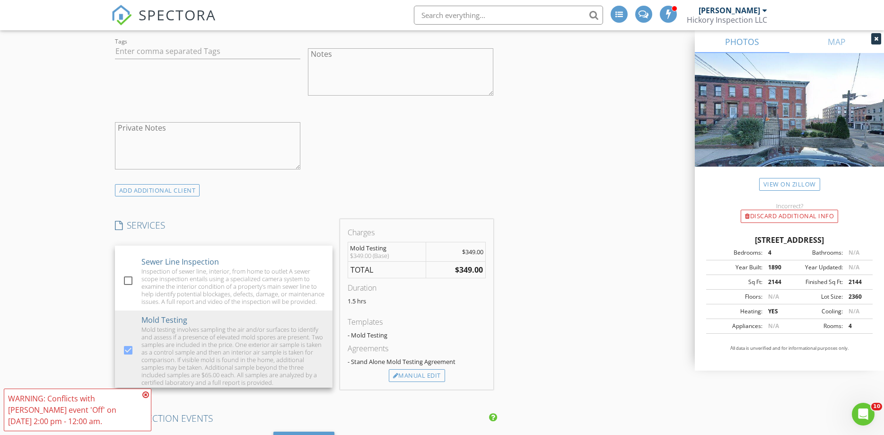
click at [603, 272] on div "INSPECTOR(S) check_box Brian Archibald PRIMARY check_box_outline_blank Jim Mach…" at bounding box center [442, 316] width 662 height 1803
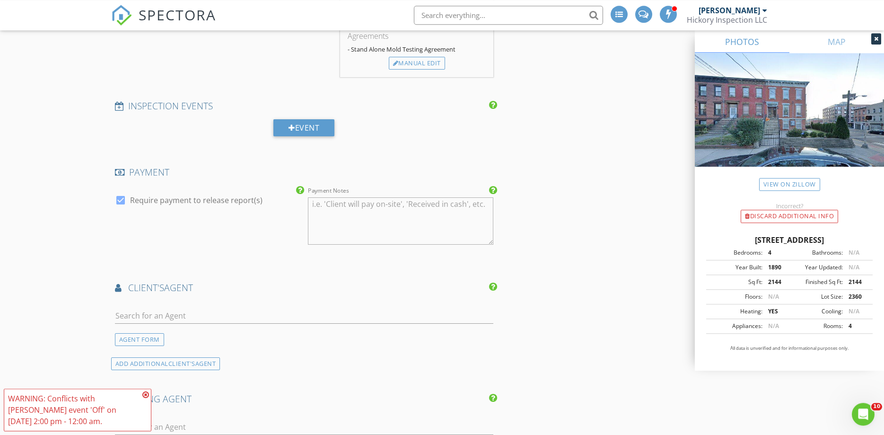
scroll to position [1045, 0]
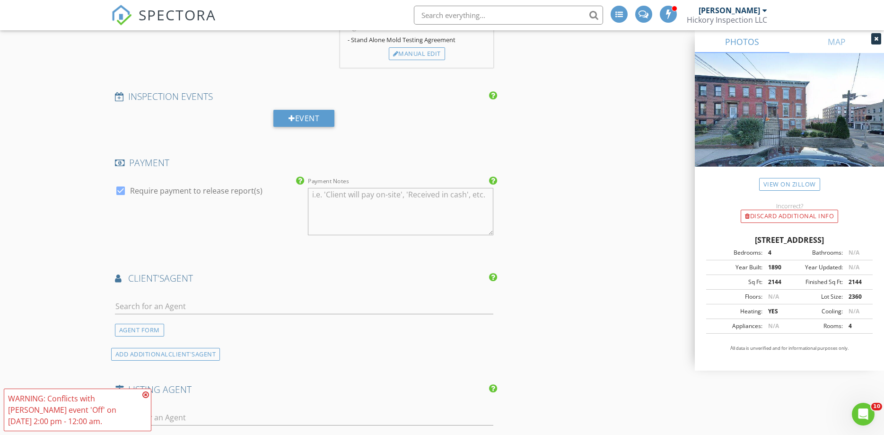
click at [145, 394] on icon at bounding box center [145, 395] width 7 height 8
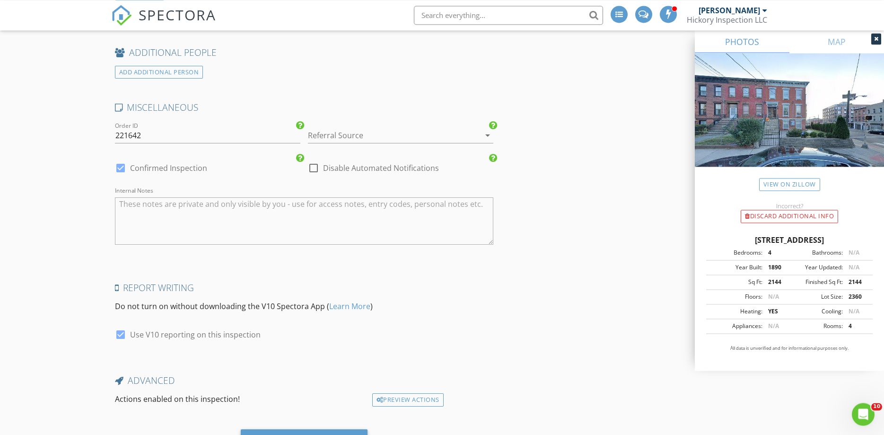
scroll to position [1530, 0]
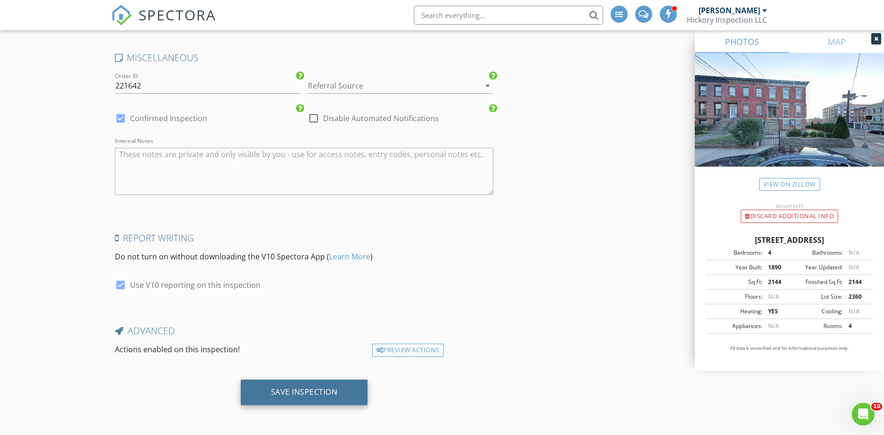
click at [290, 392] on div "Save Inspection" at bounding box center [304, 391] width 67 height 9
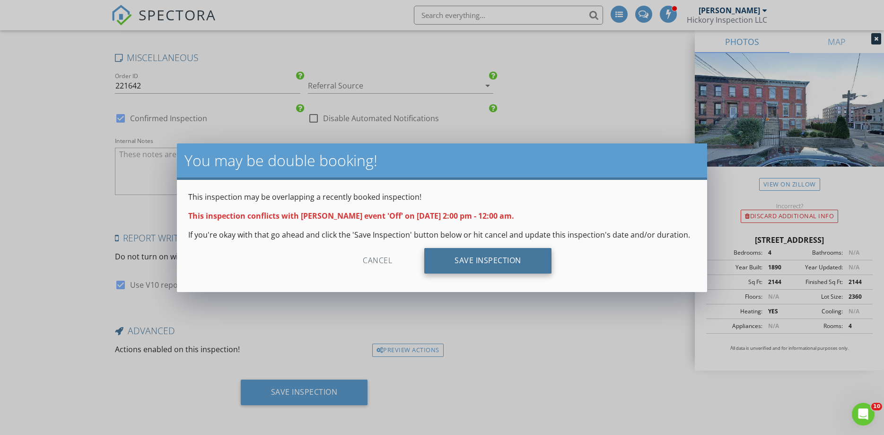
click at [458, 268] on div "Save Inspection" at bounding box center [487, 261] width 127 height 26
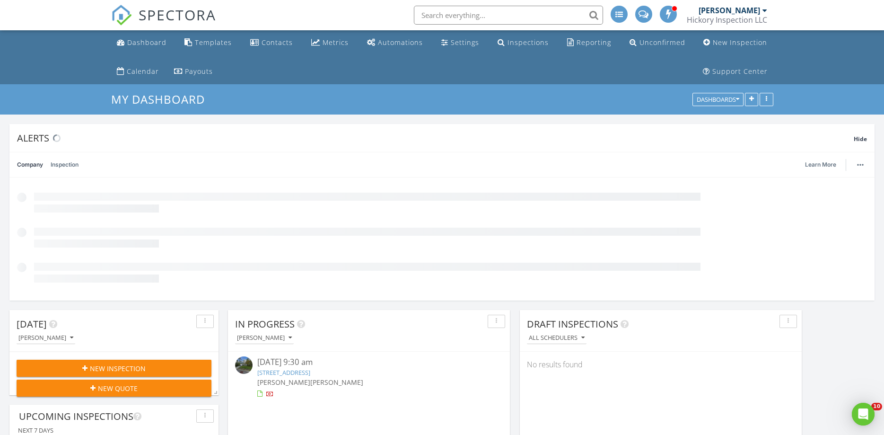
scroll to position [203, 282]
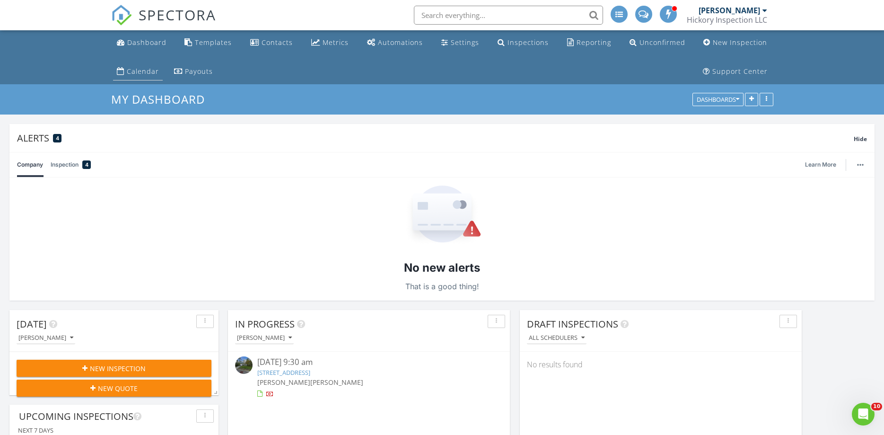
click at [136, 69] on div "Calendar" at bounding box center [143, 71] width 32 height 9
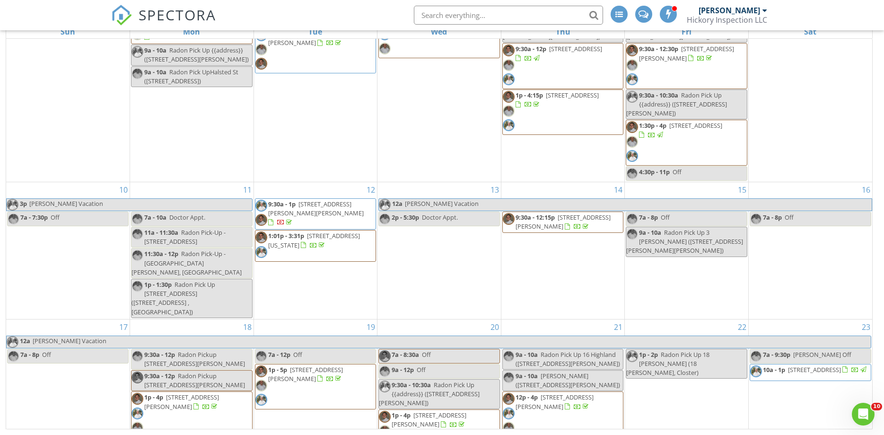
scroll to position [364, 0]
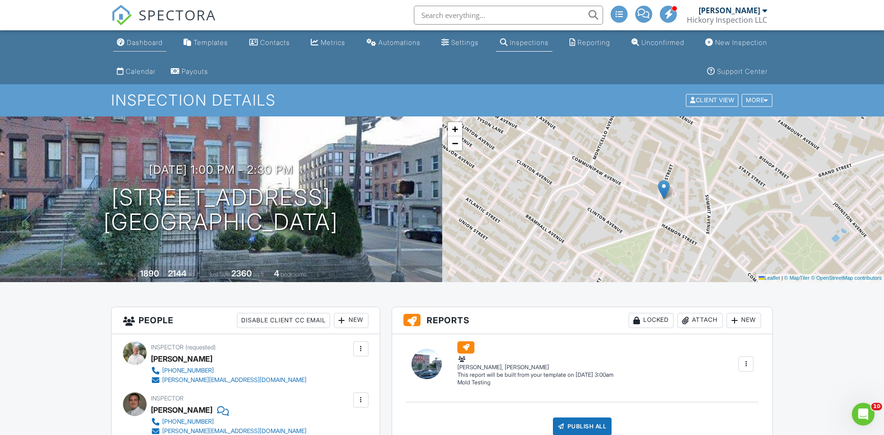
click at [134, 41] on div "Dashboard" at bounding box center [145, 42] width 36 height 8
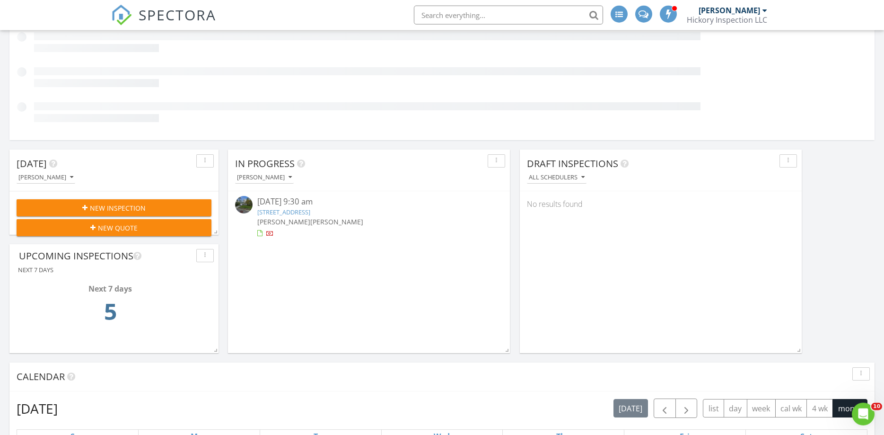
scroll to position [161, 0]
click at [310, 212] on link "16 Highland Terrace, Wayne, NJ 07470" at bounding box center [283, 211] width 53 height 9
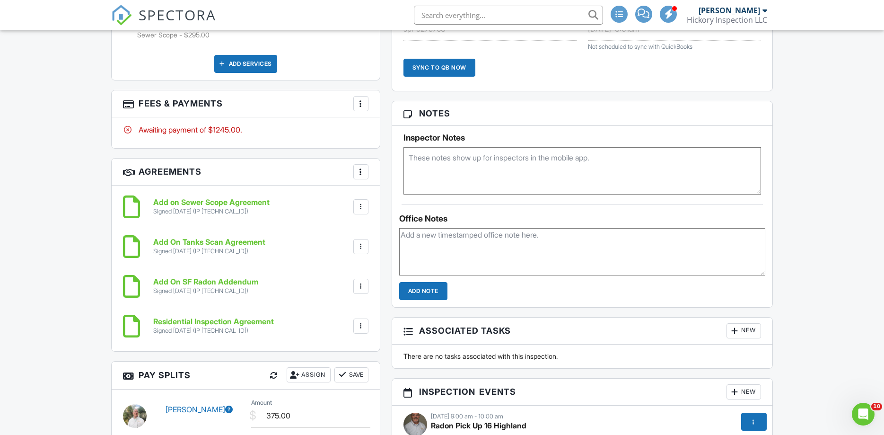
click at [207, 103] on h3 "Fees & Payments More Edit Fees & Payments Add Services View Invoice Paid In Full" at bounding box center [246, 103] width 268 height 27
click at [357, 100] on div at bounding box center [360, 103] width 9 height 9
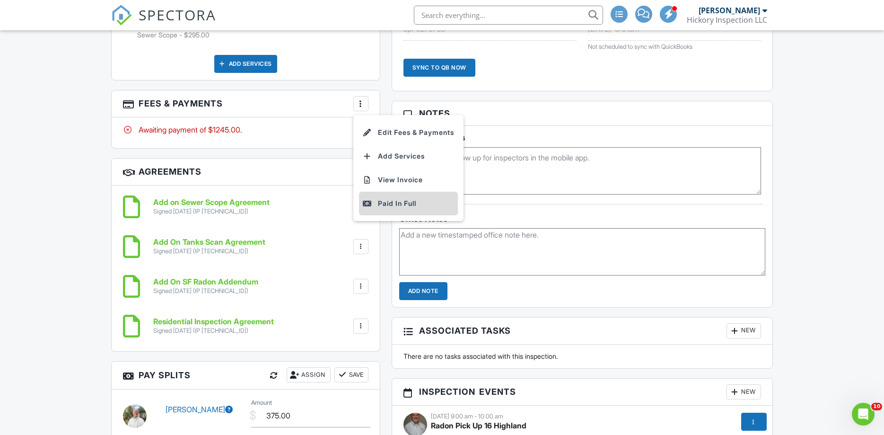
click at [402, 202] on div "Paid In Full" at bounding box center [408, 203] width 91 height 11
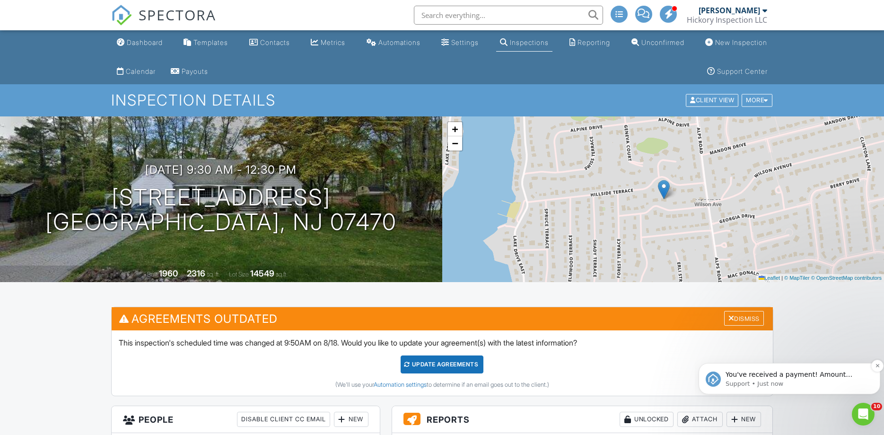
click at [823, 381] on p "Support • Just now" at bounding box center [797, 383] width 143 height 9
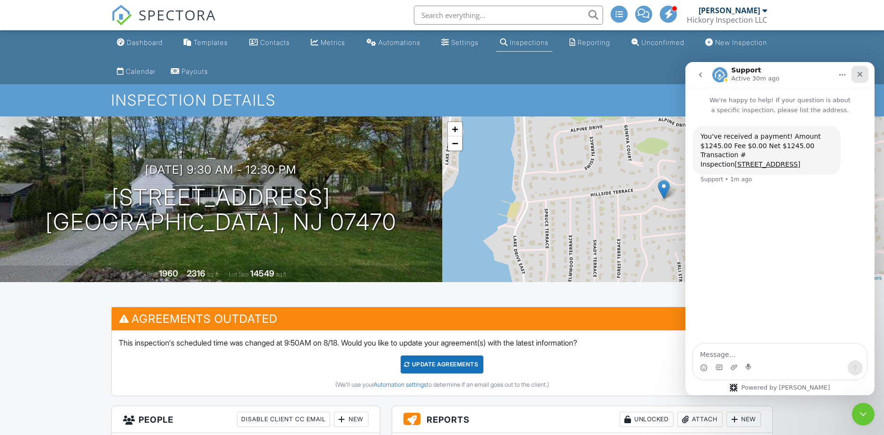
click at [855, 72] on div "Close" at bounding box center [859, 74] width 17 height 17
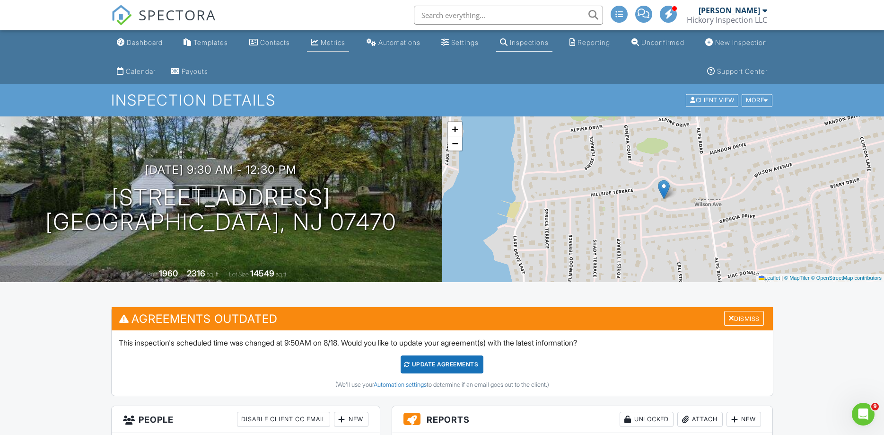
click at [332, 45] on div "Metrics" at bounding box center [333, 42] width 25 height 8
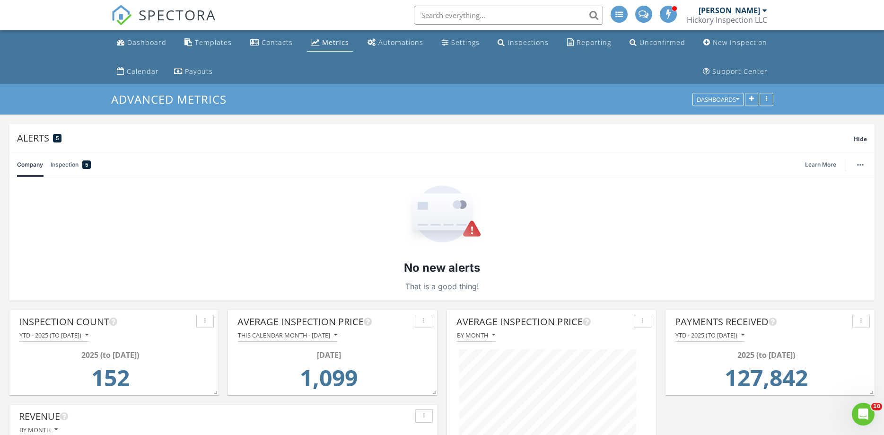
drag, startPoint x: 512, startPoint y: 46, endPoint x: 516, endPoint y: 61, distance: 16.3
click at [512, 47] on link "Inspections" at bounding box center [523, 43] width 59 height 18
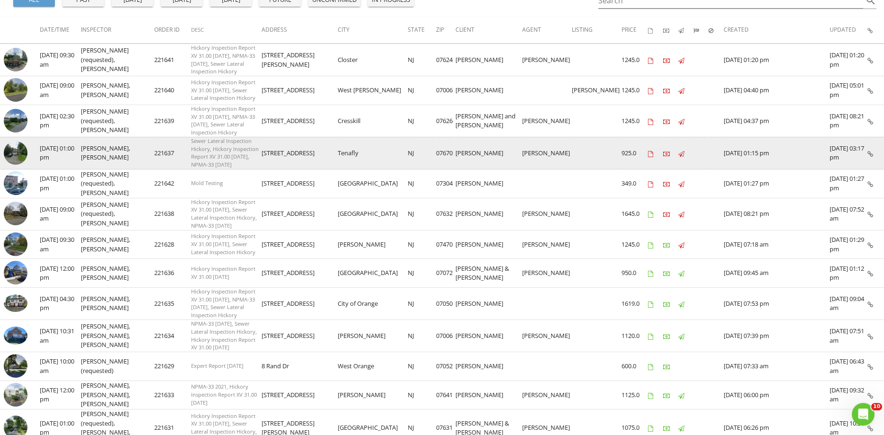
scroll to position [161, 0]
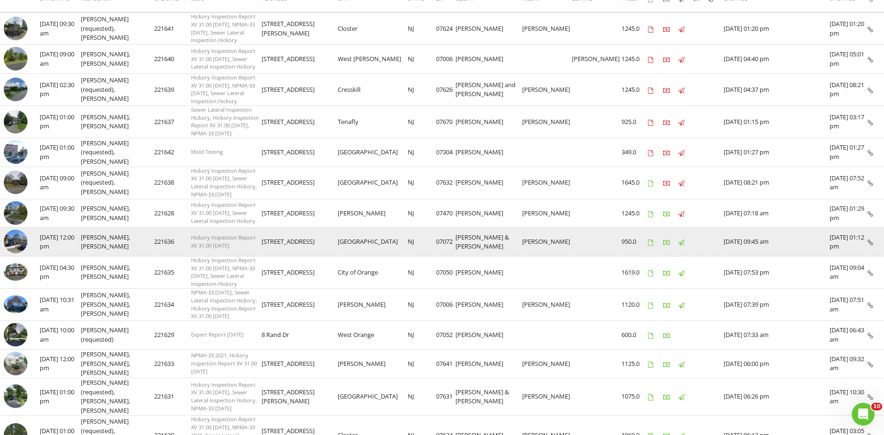
click at [10, 229] on img at bounding box center [16, 241] width 24 height 24
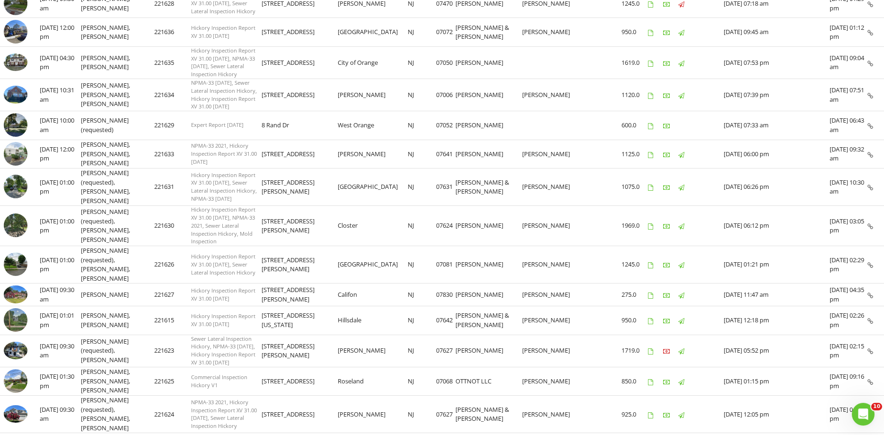
scroll to position [402, 0]
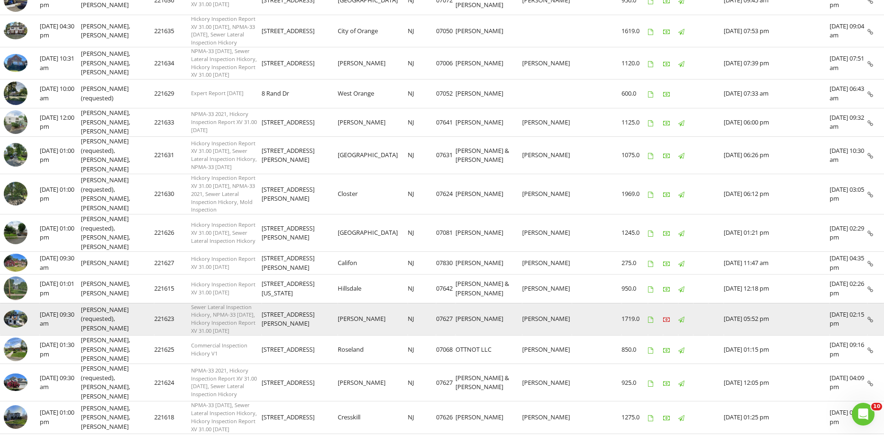
click at [6, 310] on img at bounding box center [16, 319] width 24 height 18
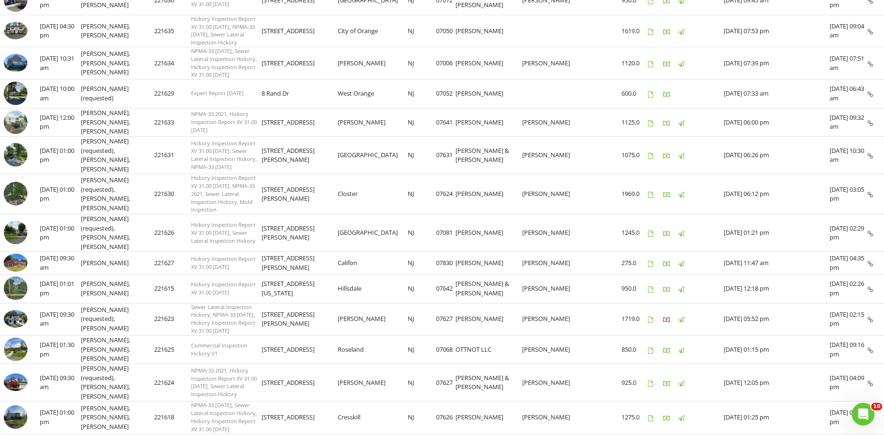
scroll to position [241, 0]
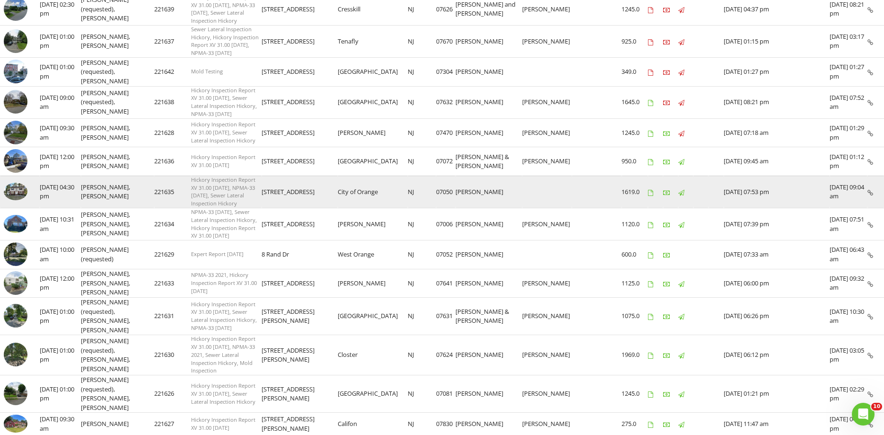
click at [21, 183] on img at bounding box center [16, 192] width 24 height 18
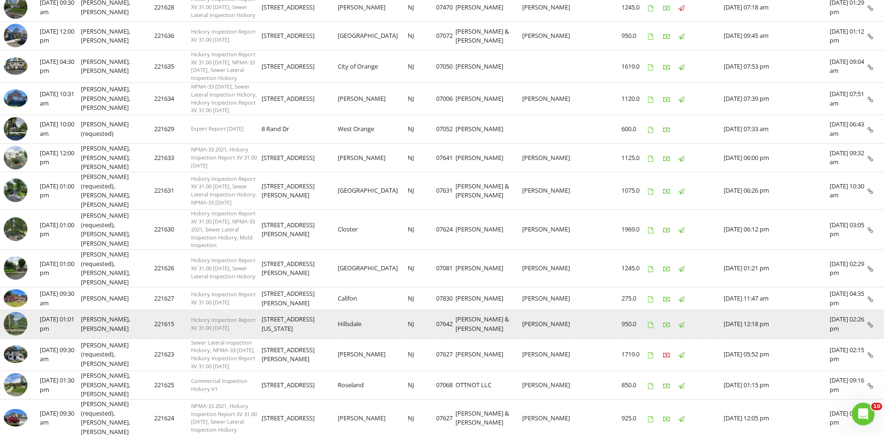
scroll to position [402, 0]
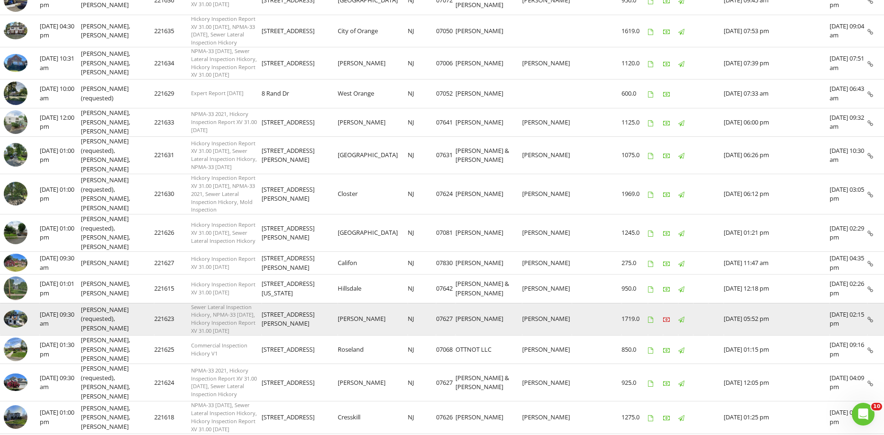
click at [12, 310] on img at bounding box center [16, 319] width 24 height 18
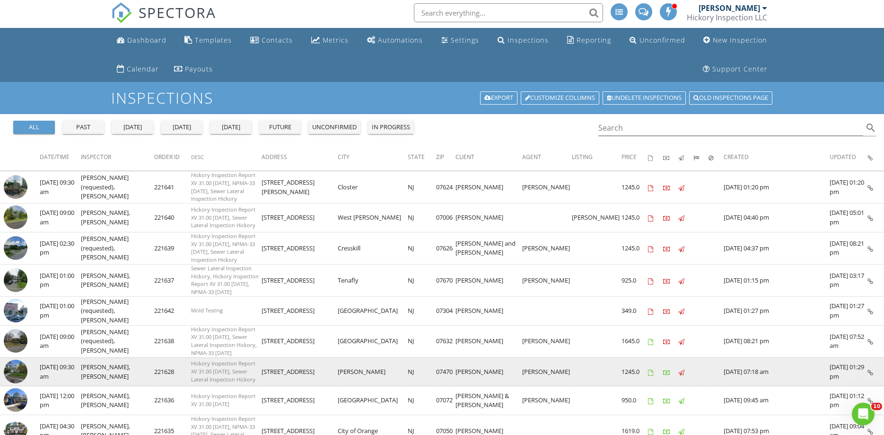
scroll to position [0, 0]
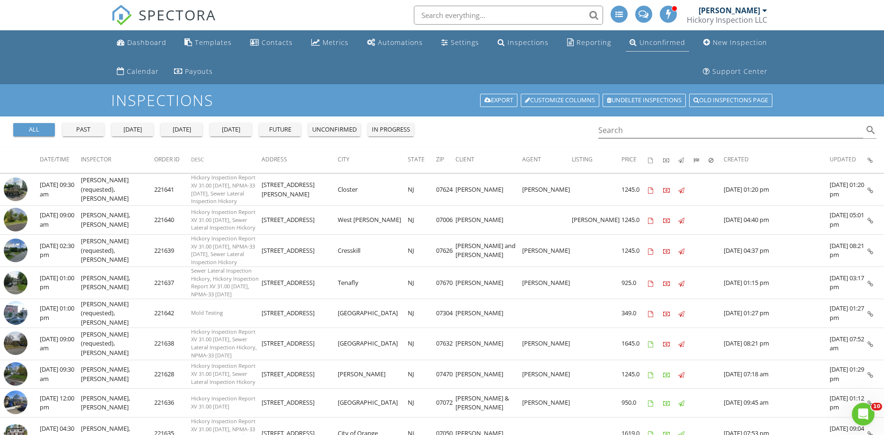
click at [664, 39] on div "Unconfirmed" at bounding box center [662, 42] width 46 height 9
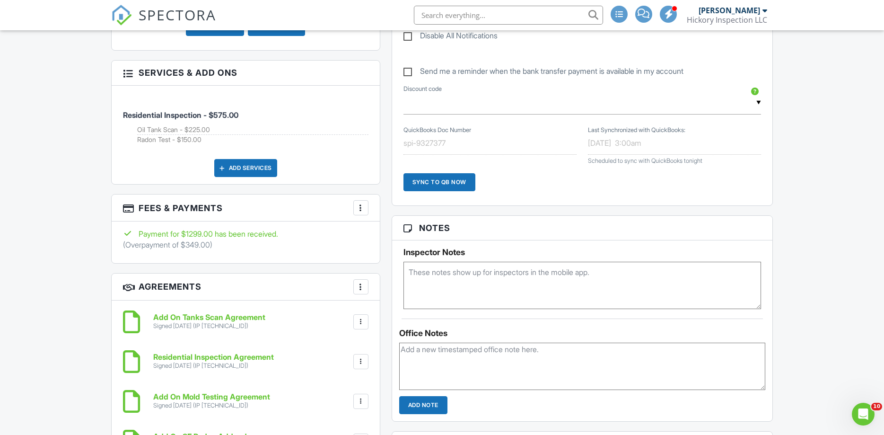
click at [353, 210] on div "More" at bounding box center [360, 207] width 15 height 15
click at [377, 236] on li "Edit Fees & Payments" at bounding box center [408, 237] width 99 height 24
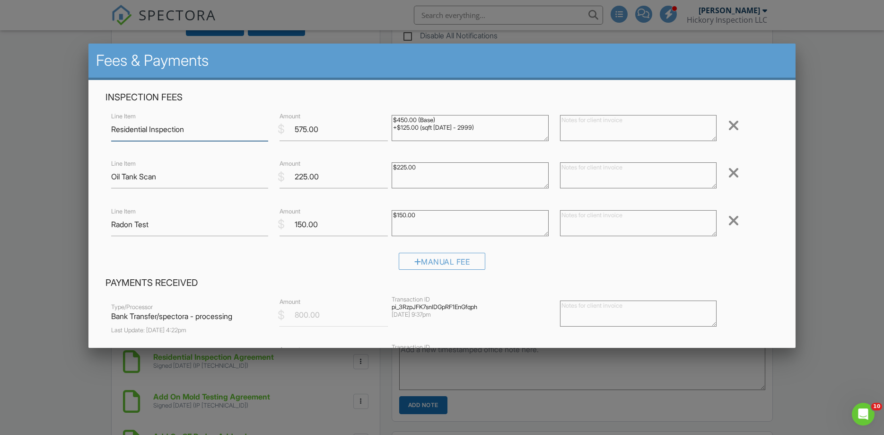
scroll to position [263, 0]
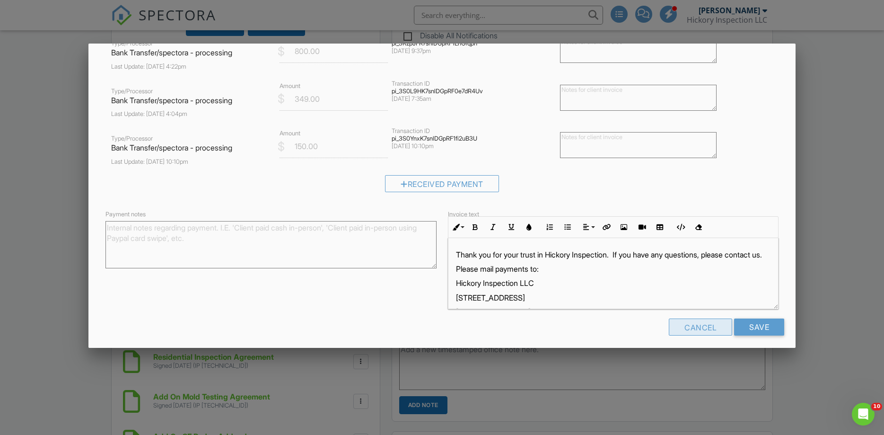
click at [708, 321] on div "Cancel" at bounding box center [700, 326] width 63 height 17
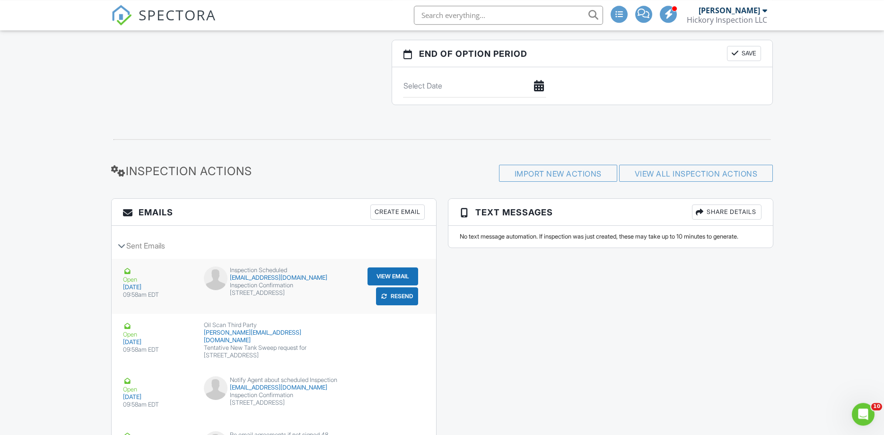
scroll to position [1330, 0]
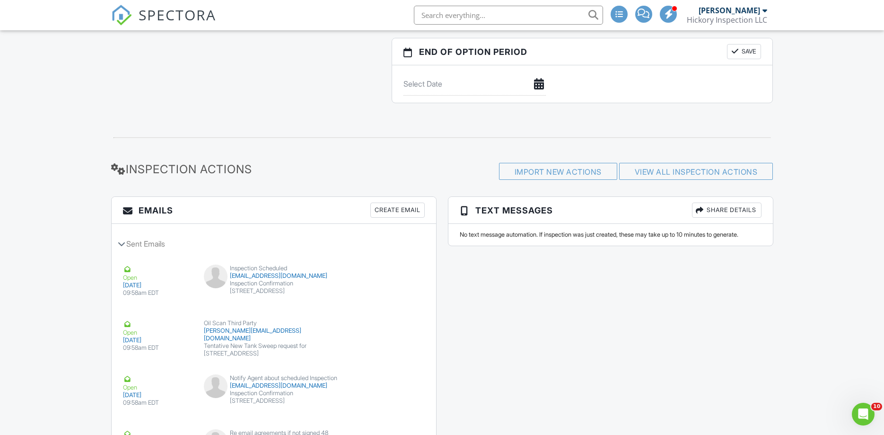
click at [382, 208] on div "Create Email" at bounding box center [397, 209] width 54 height 15
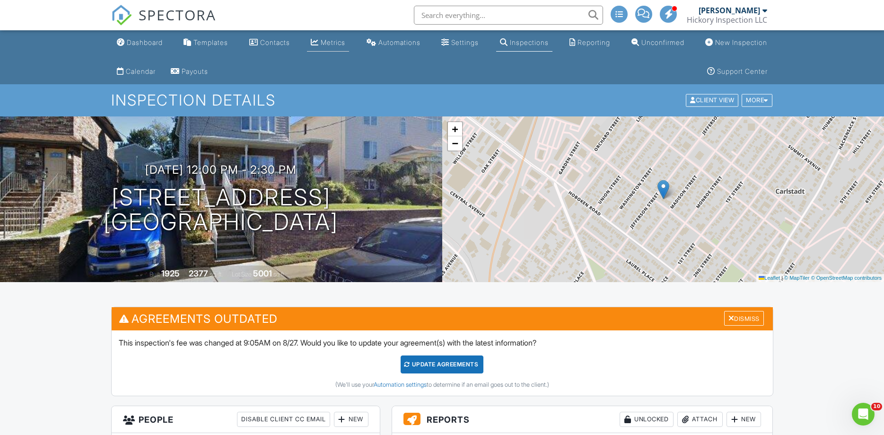
click at [326, 42] on div "Metrics" at bounding box center [333, 42] width 25 height 8
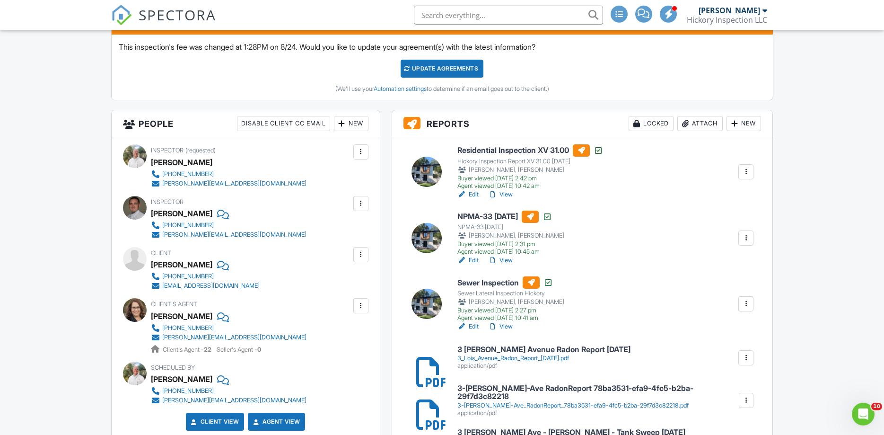
scroll to position [241, 0]
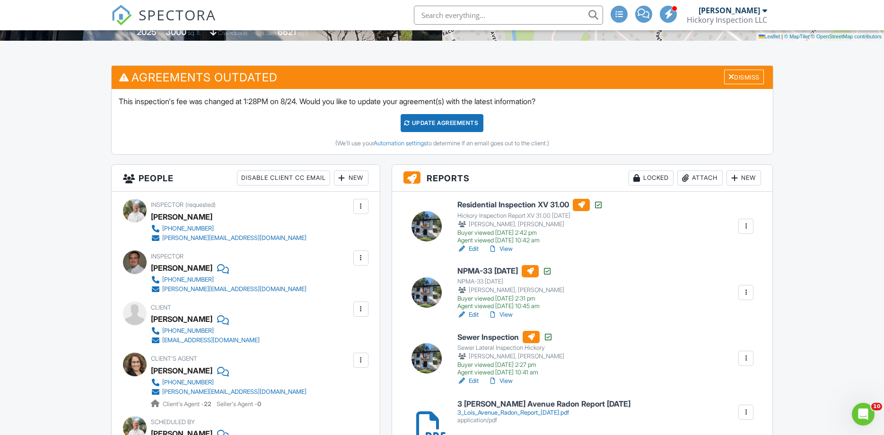
click at [690, 175] on div "Attach" at bounding box center [699, 177] width 45 height 15
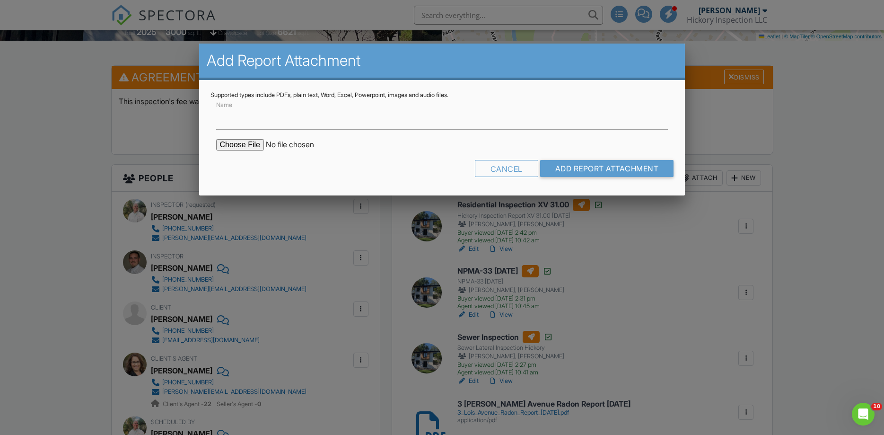
click at [235, 140] on input "file" at bounding box center [296, 144] width 161 height 11
click at [483, 166] on div "Cancel" at bounding box center [506, 168] width 63 height 17
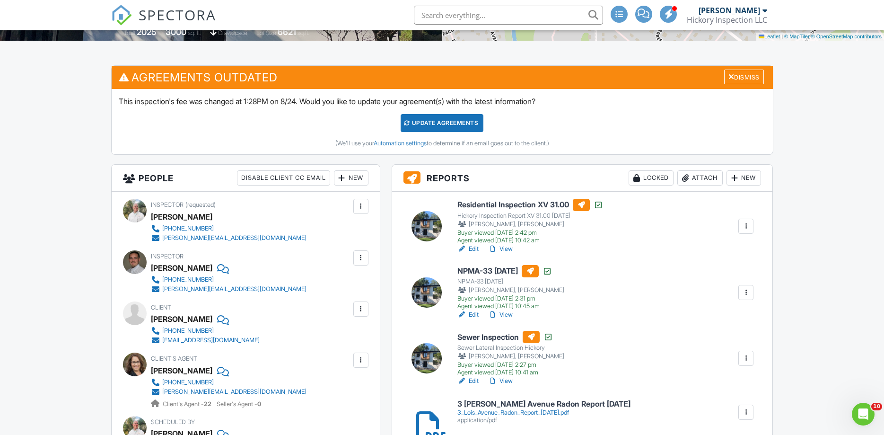
click at [701, 181] on div "Attach" at bounding box center [699, 177] width 45 height 15
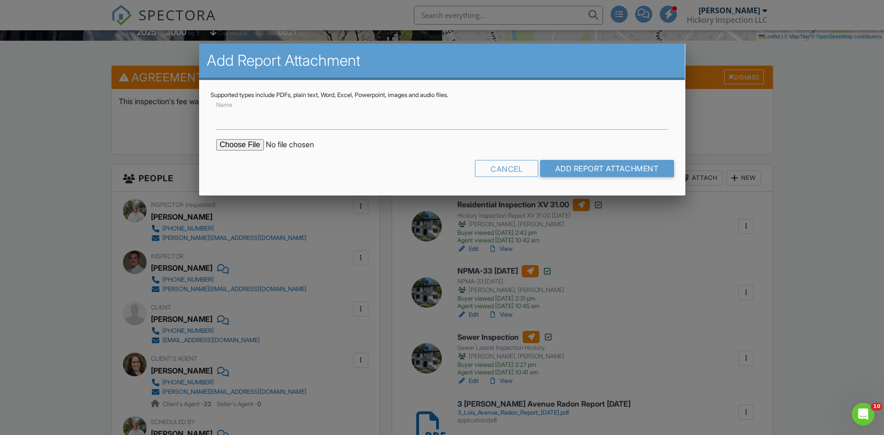
click at [231, 143] on input "file" at bounding box center [296, 144] width 161 height 11
type input "C:\fakepath\MoldReport_53029076_ForPrint.pdf"
click at [580, 168] on input "Add Report Attachment" at bounding box center [607, 168] width 134 height 17
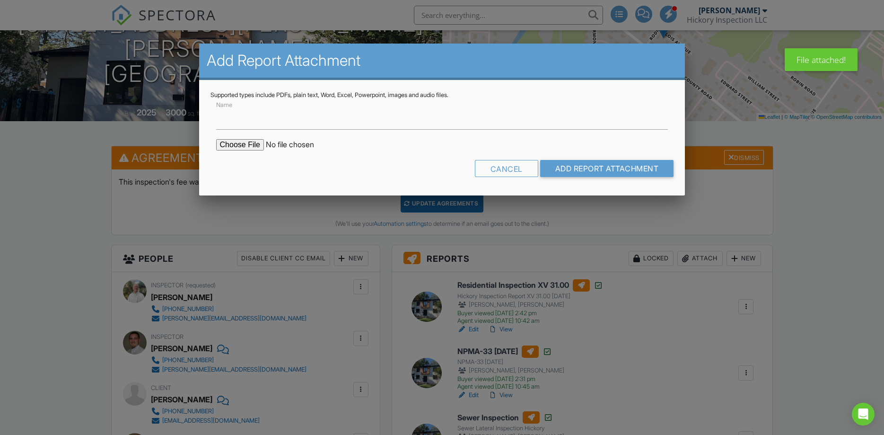
scroll to position [161, 0]
click at [223, 145] on input "file" at bounding box center [296, 144] width 161 height 11
type input "C:\fakepath\COCReport_53029076.pdf"
click at [586, 170] on input "Add Report Attachment" at bounding box center [607, 168] width 134 height 17
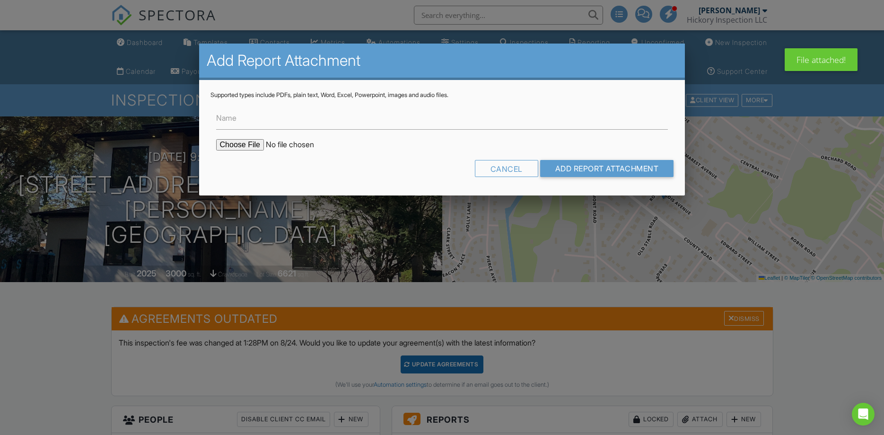
click at [239, 144] on input "file" at bounding box center [296, 144] width 161 height 11
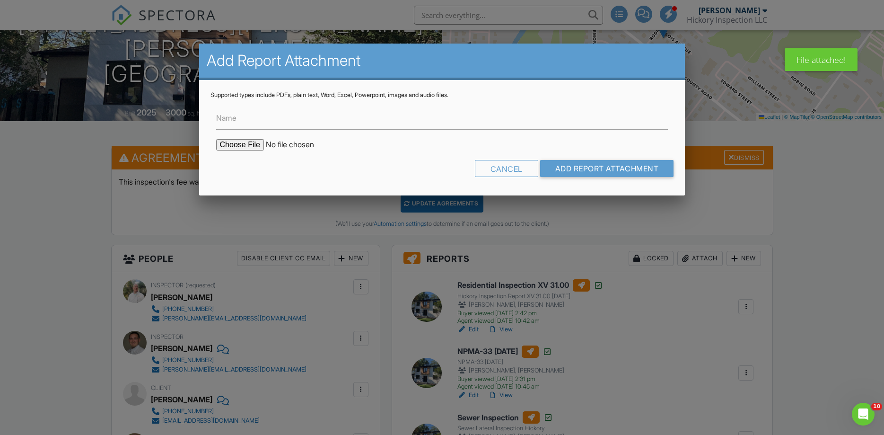
type input "C:\fakepath\MoldSafeMoldTest.pdf"
click at [582, 171] on input "Add Report Attachment" at bounding box center [607, 168] width 134 height 17
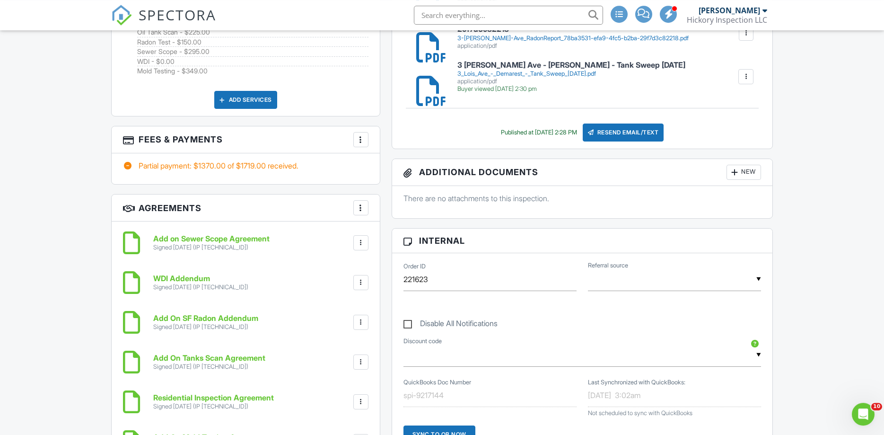
scroll to position [724, 0]
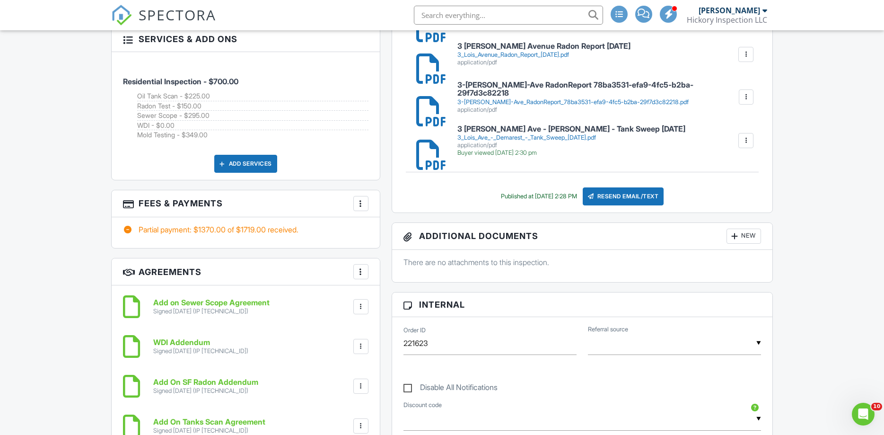
click at [638, 193] on div "Resend Email/Text" at bounding box center [623, 196] width 81 height 18
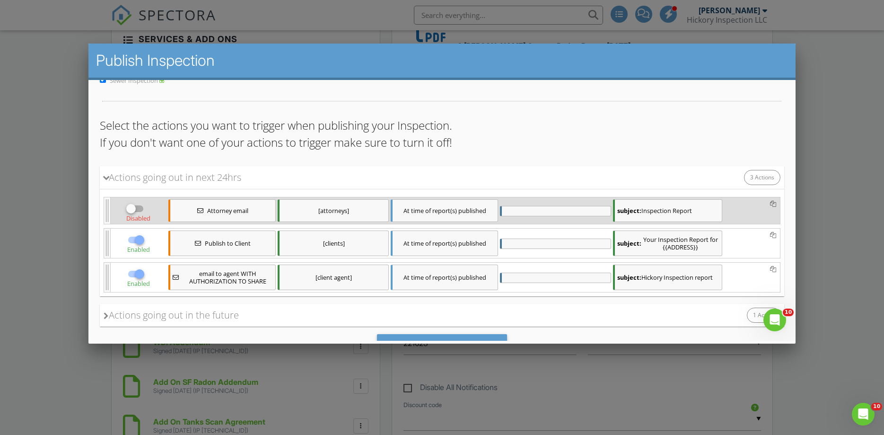
scroll to position [118, 0]
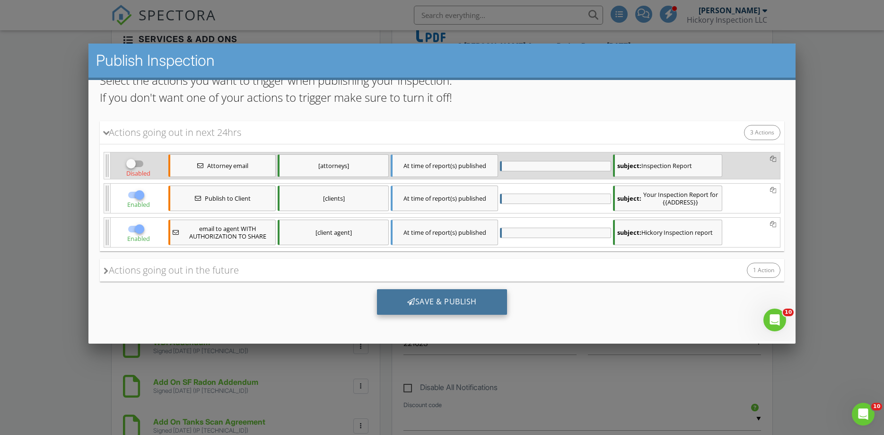
click at [462, 297] on div "Save & Publish" at bounding box center [441, 302] width 130 height 26
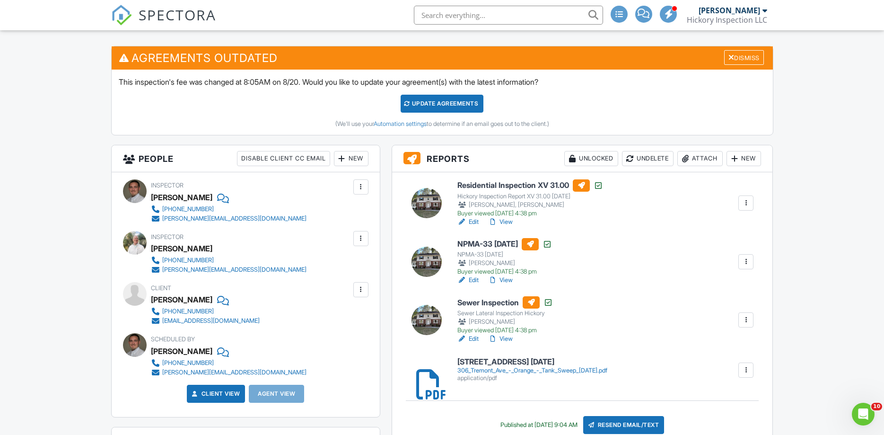
scroll to position [322, 0]
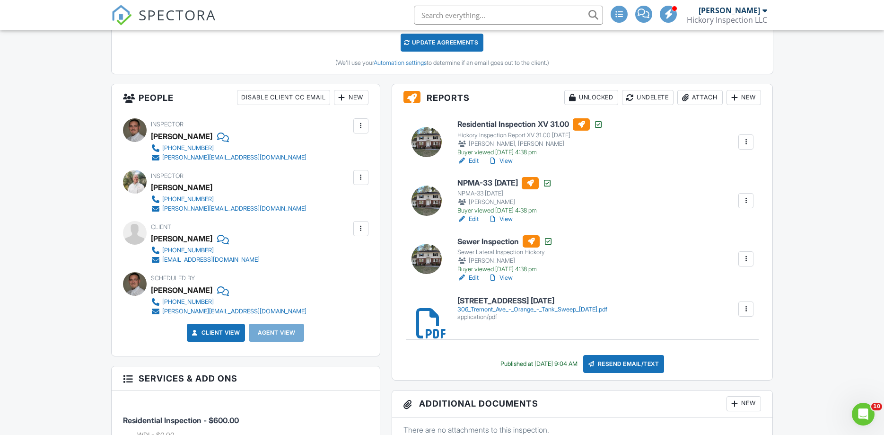
click at [692, 99] on div "Attach" at bounding box center [699, 97] width 45 height 15
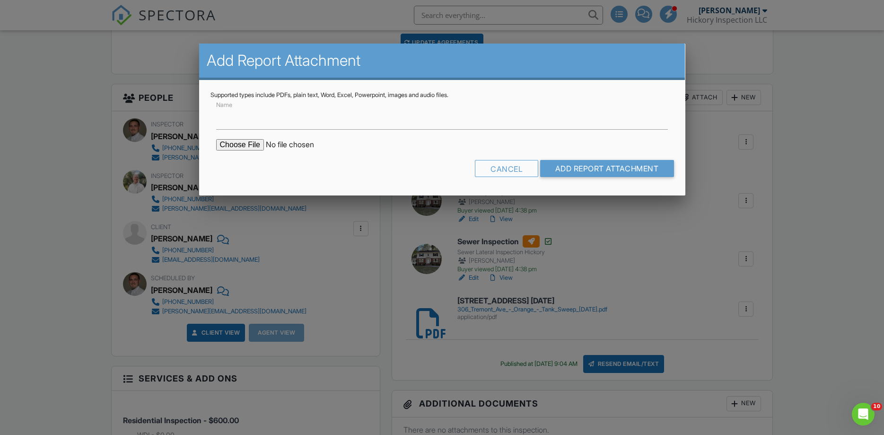
click at [241, 138] on form "Name Cancel Add Report Attachment" at bounding box center [442, 141] width 464 height 85
click at [224, 148] on input "file" at bounding box center [296, 144] width 161 height 11
type input "C:\fakepath\MoldReport_53029556_ForPrint.pdf"
click at [561, 168] on input "Add Report Attachment" at bounding box center [607, 168] width 134 height 17
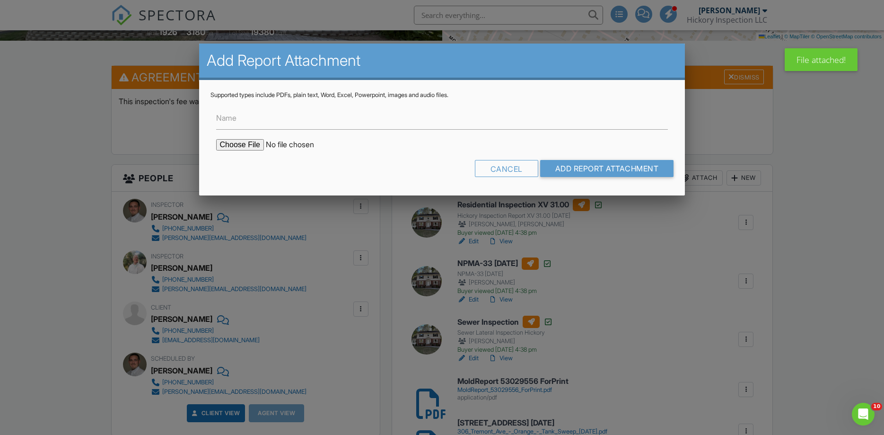
type input "C:\fakepath\COCReport_53029556.pdf"
click at [573, 171] on input "Add Report Attachment" at bounding box center [607, 168] width 134 height 17
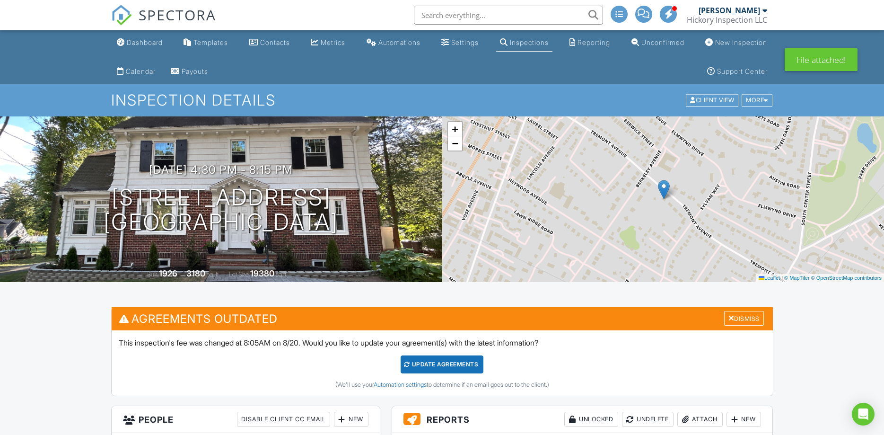
click at [700, 411] on div "Attach" at bounding box center [699, 418] width 45 height 15
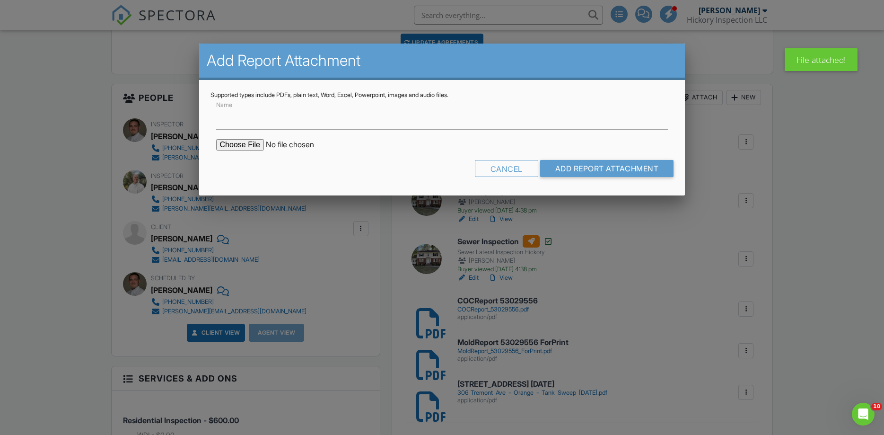
click at [242, 143] on input "file" at bounding box center [296, 144] width 161 height 11
type input "C:\fakepath\MoldSafeMoldTest.pdf"
click at [598, 167] on input "Add Report Attachment" at bounding box center [607, 168] width 134 height 17
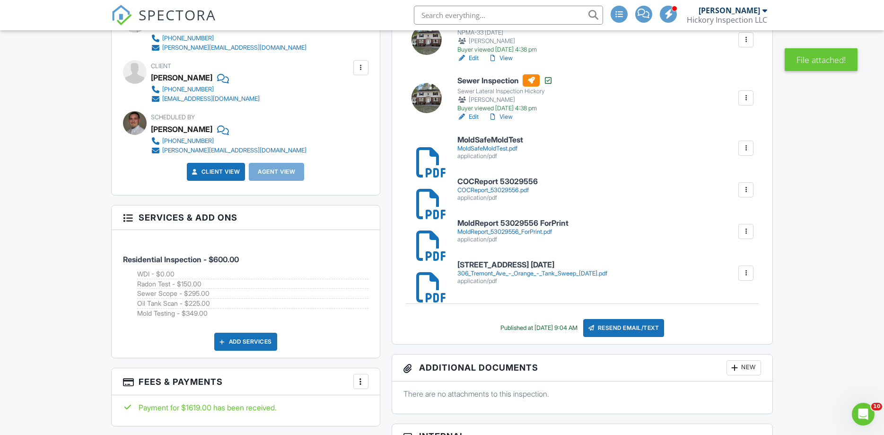
click at [744, 144] on div at bounding box center [745, 147] width 9 height 9
click at [738, 177] on link "Delete" at bounding box center [739, 174] width 35 height 10
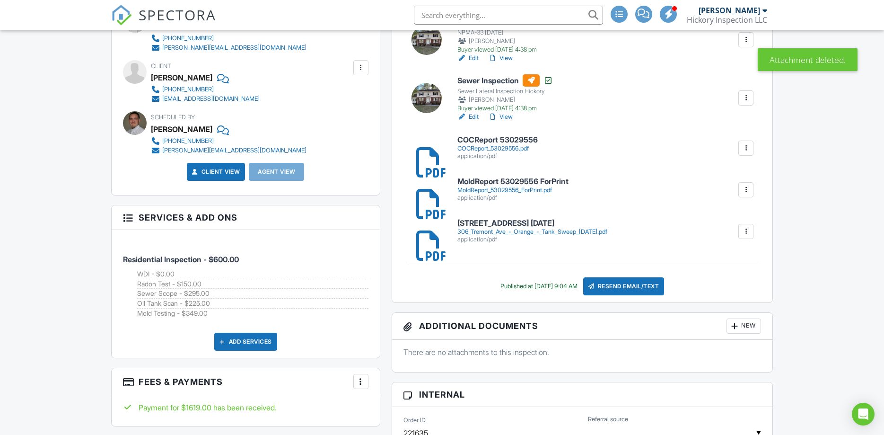
scroll to position [482, 0]
click at [746, 145] on div at bounding box center [745, 147] width 9 height 9
click at [741, 176] on link "Delete" at bounding box center [739, 174] width 35 height 10
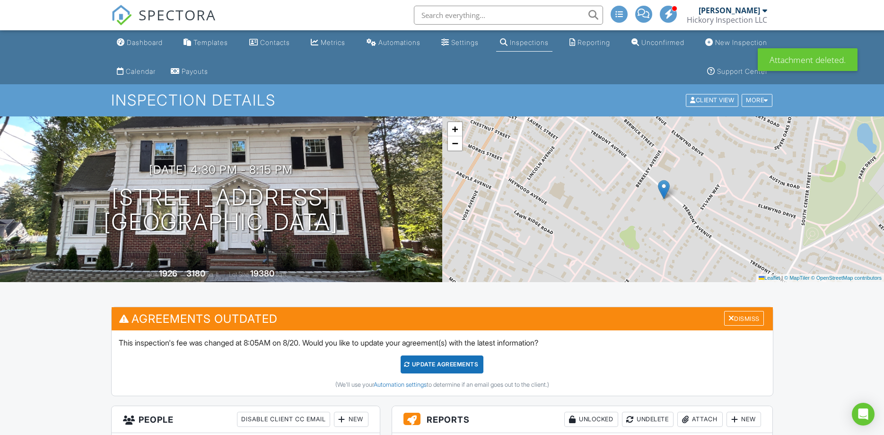
scroll to position [241, 0]
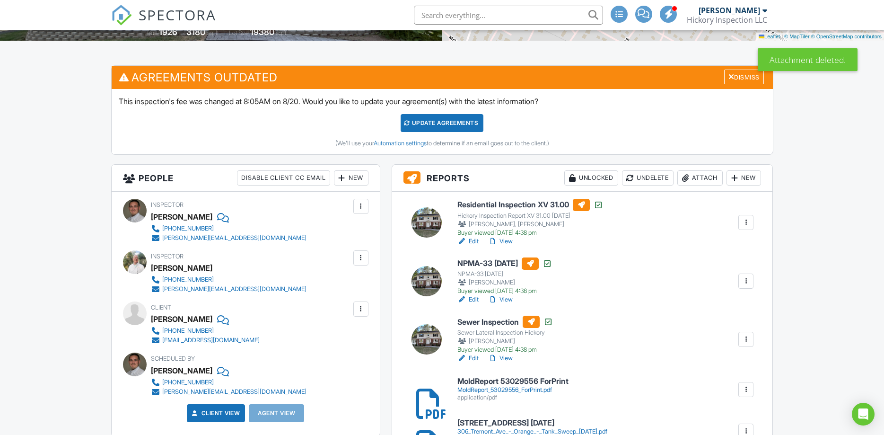
click at [684, 178] on div at bounding box center [685, 177] width 9 height 9
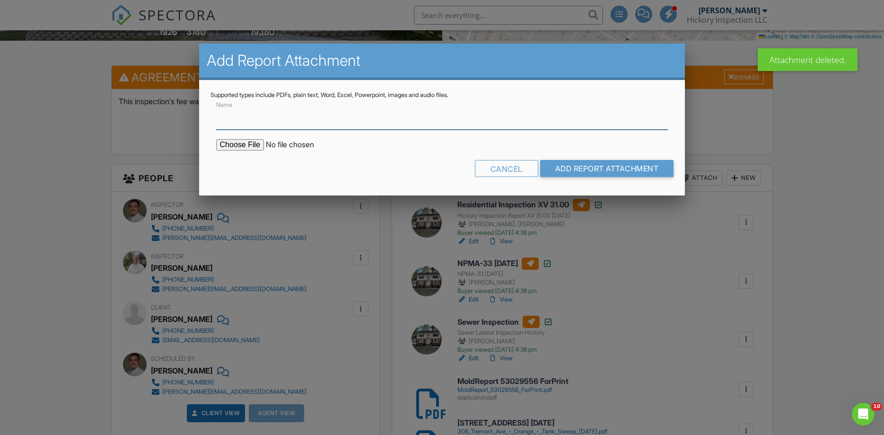
scroll to position [0, 0]
click at [222, 144] on input "file" at bounding box center [296, 144] width 161 height 11
type input "C:\fakepath\COCReport_53029556.pdf"
click at [606, 166] on input "Add Report Attachment" at bounding box center [607, 168] width 134 height 17
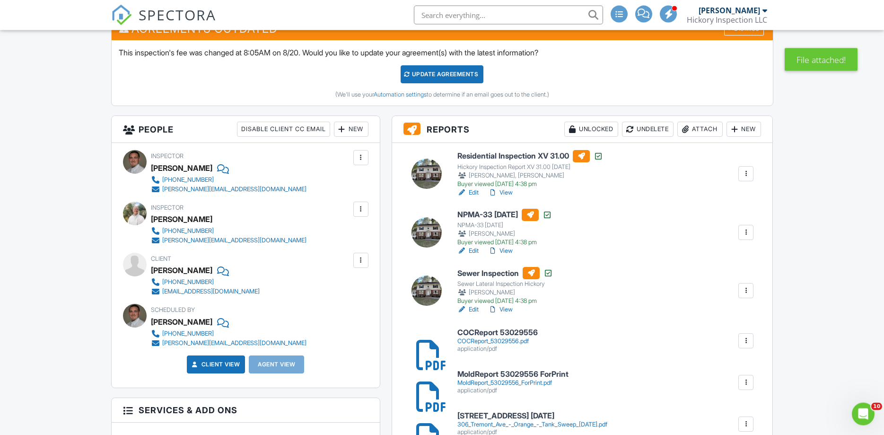
scroll to position [241, 0]
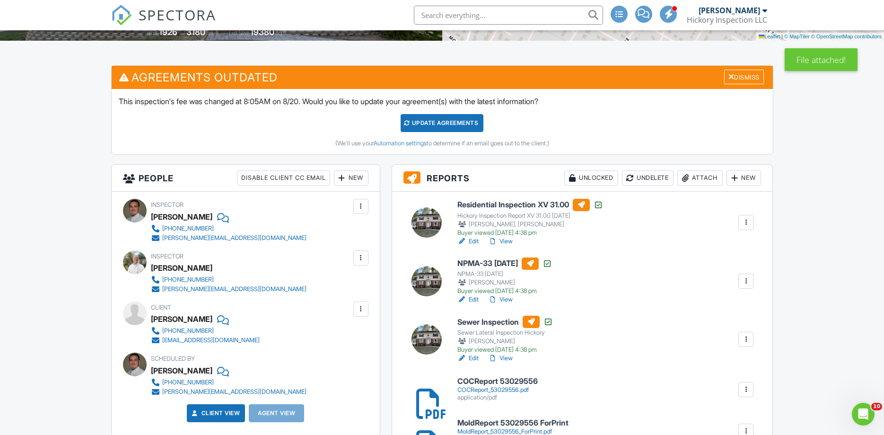
click at [701, 180] on div "Attach" at bounding box center [699, 177] width 45 height 15
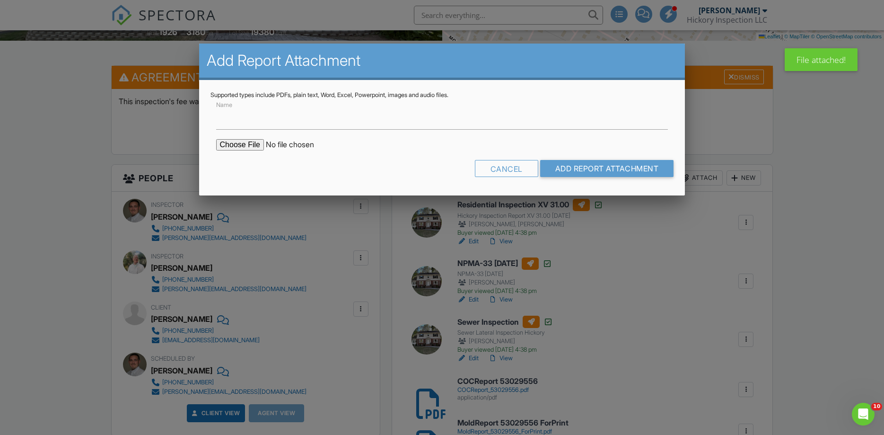
click at [235, 146] on input "file" at bounding box center [296, 144] width 161 height 11
type input "C:\fakepath\MoldSafeMoldTest.pdf"
click at [593, 171] on input "Add Report Attachment" at bounding box center [607, 168] width 134 height 17
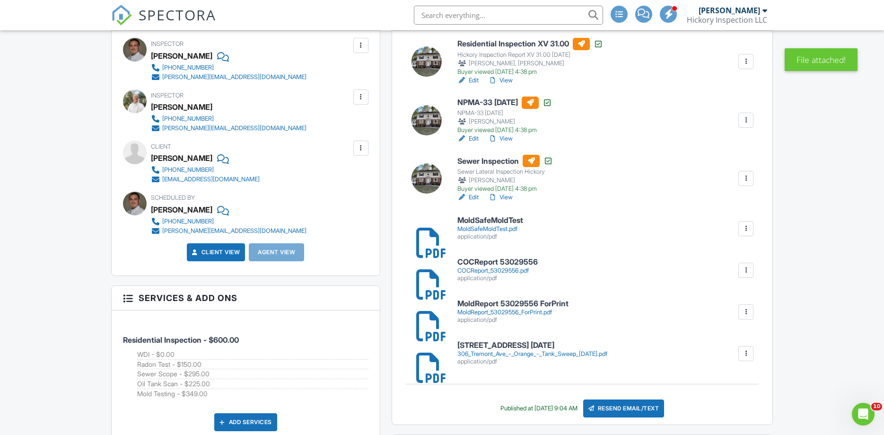
click at [641, 410] on div "Resend Email/Text" at bounding box center [623, 408] width 81 height 18
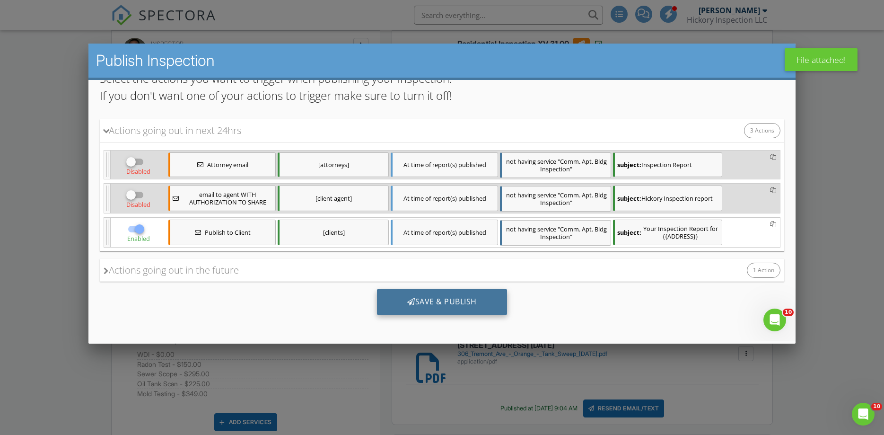
click at [446, 302] on div "Save & Publish" at bounding box center [441, 302] width 130 height 26
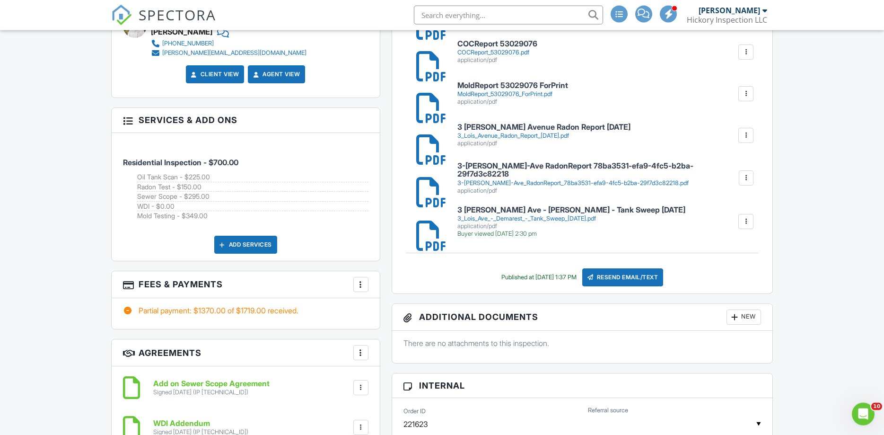
scroll to position [724, 0]
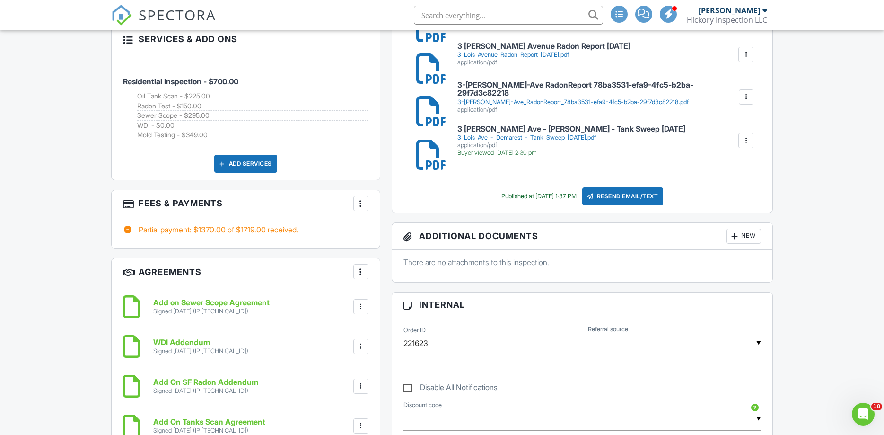
click at [362, 201] on div at bounding box center [360, 203] width 9 height 9
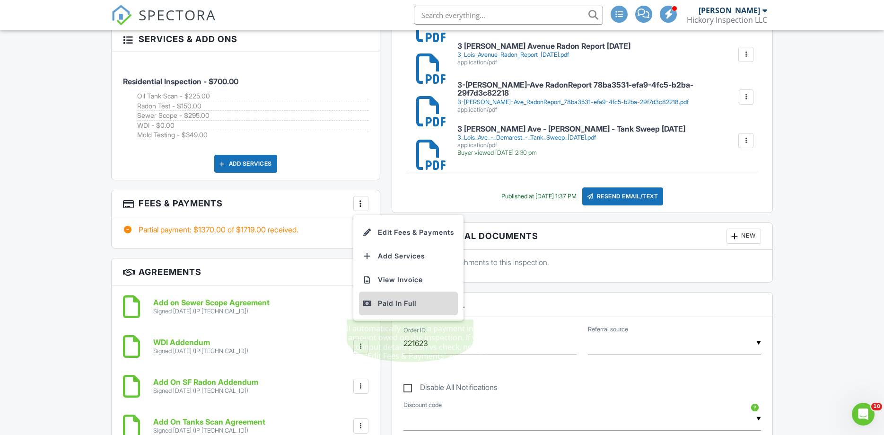
click at [403, 303] on div "Paid In Full" at bounding box center [408, 303] width 91 height 11
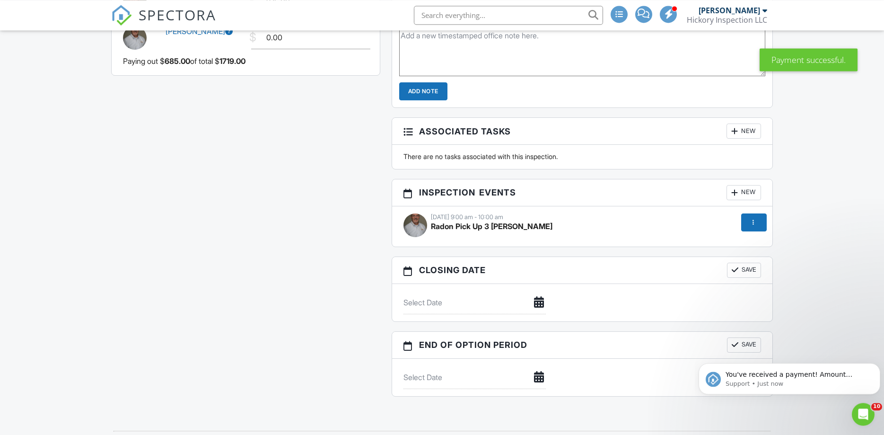
scroll to position [1447, 0]
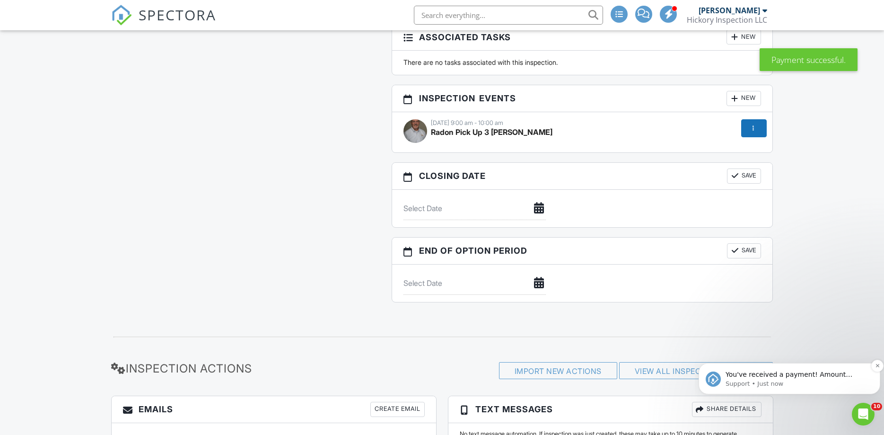
click at [858, 367] on div "You've received a payment! Amount $349.00 Fee $0.00 Net $349.00 Transaction # I…" at bounding box center [790, 378] width 182 height 31
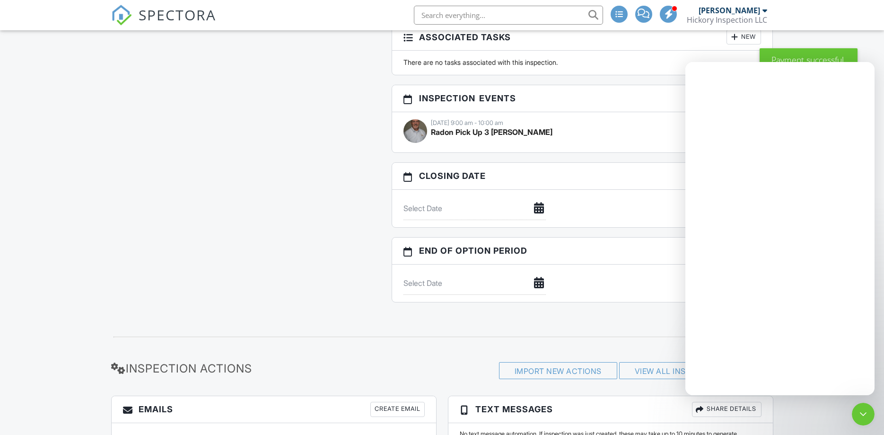
scroll to position [0, 0]
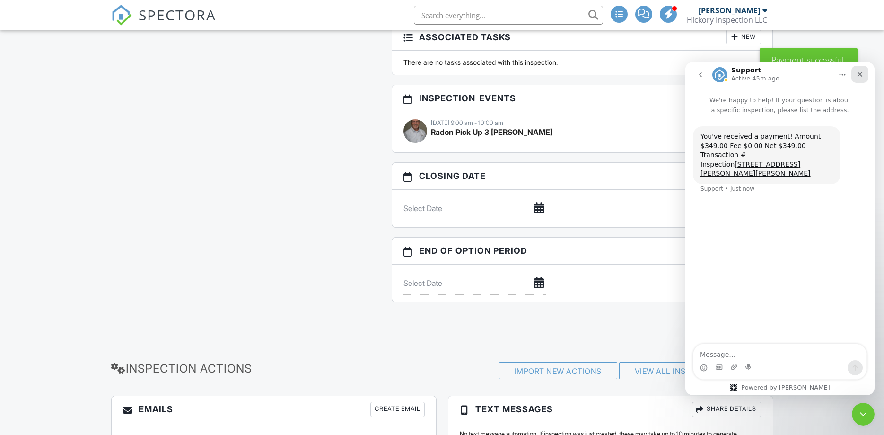
click at [858, 76] on icon "Close" at bounding box center [860, 74] width 5 height 5
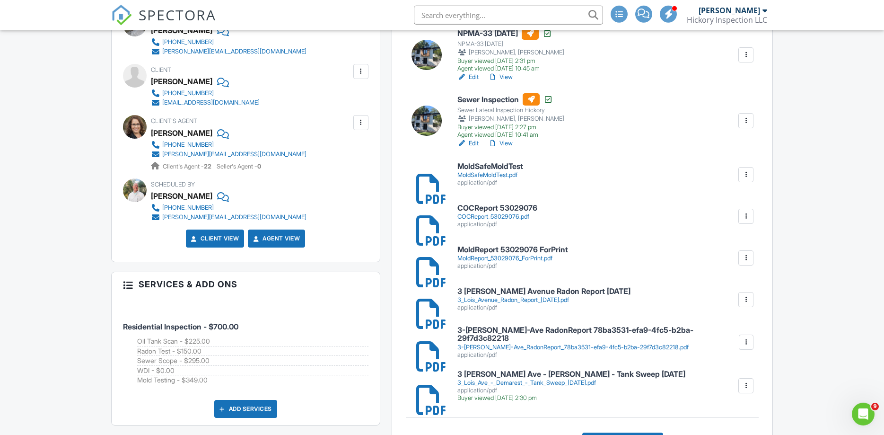
scroll to position [563, 0]
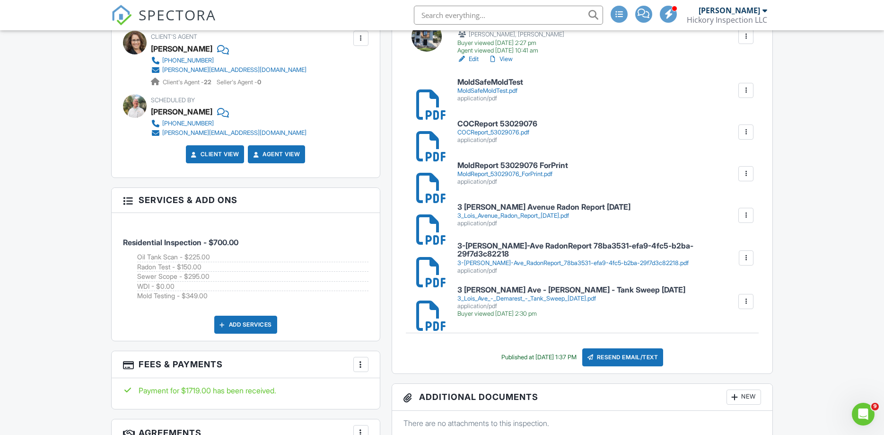
click at [491, 166] on h6 "MoldReport 53029076 ForPrint" at bounding box center [512, 165] width 111 height 9
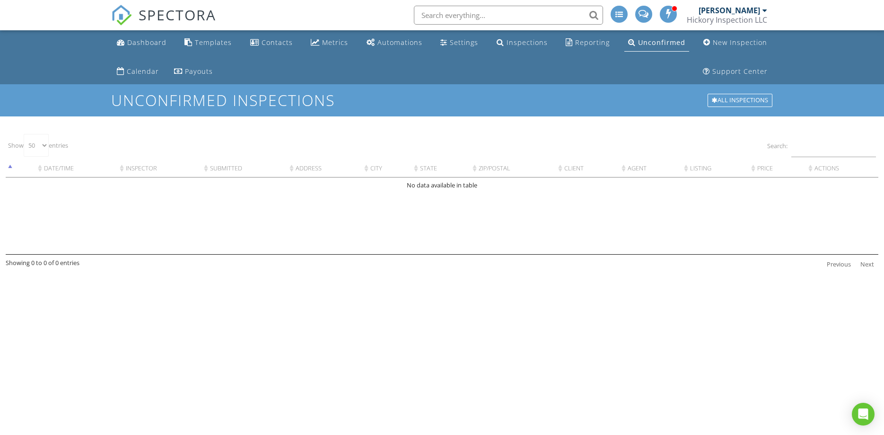
select select "50"
click at [152, 42] on div "Dashboard" at bounding box center [146, 42] width 39 height 9
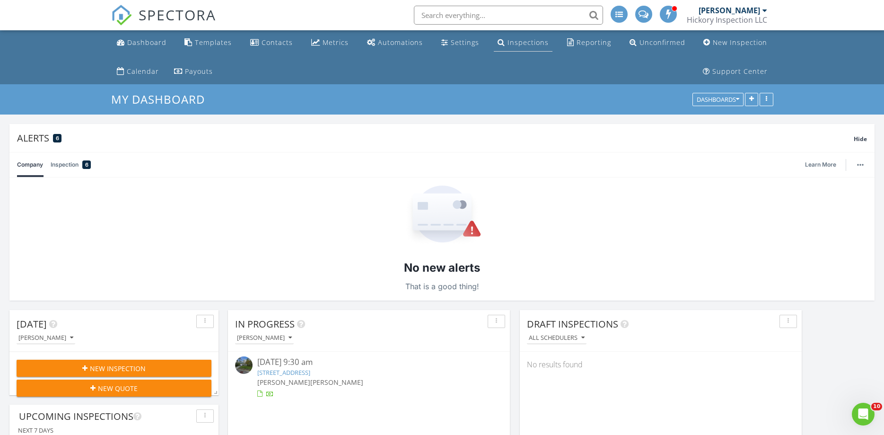
click at [521, 44] on div "Inspections" at bounding box center [528, 42] width 41 height 9
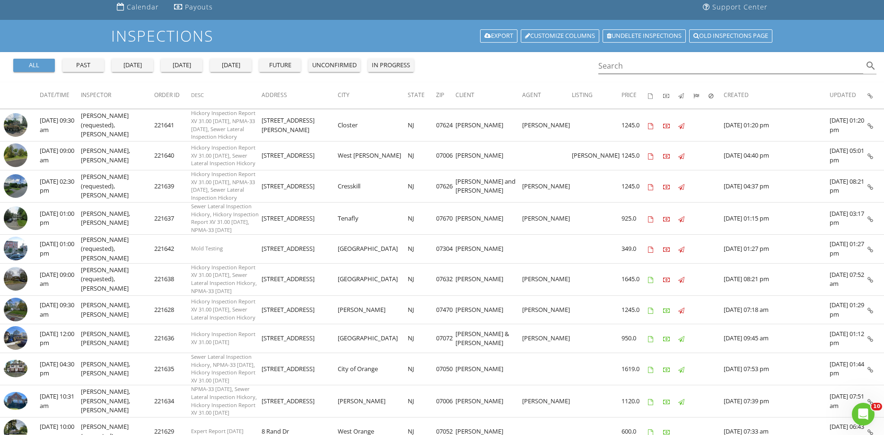
scroll to position [80, 0]
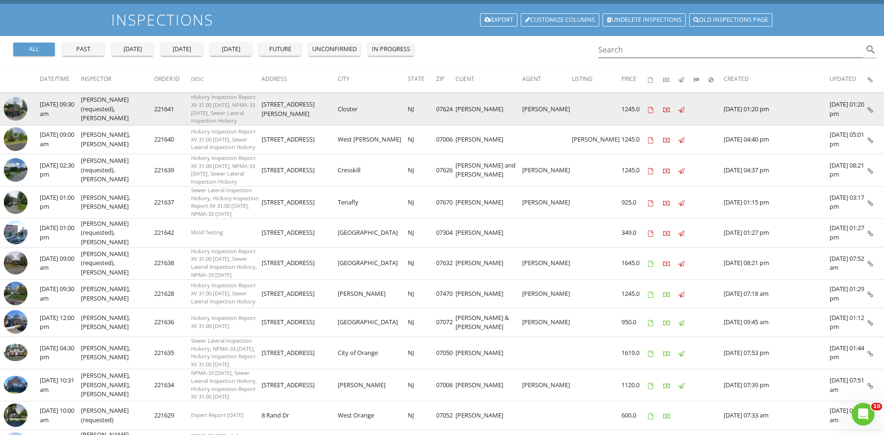
click at [14, 108] on img at bounding box center [16, 109] width 24 height 24
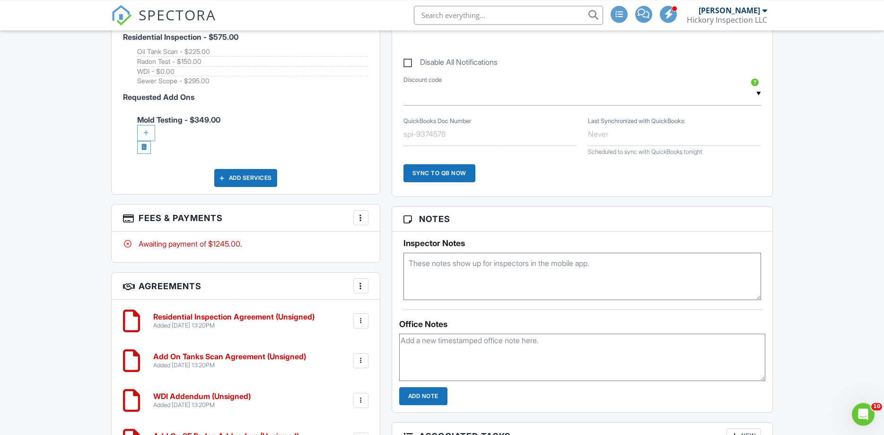
scroll to position [563, 0]
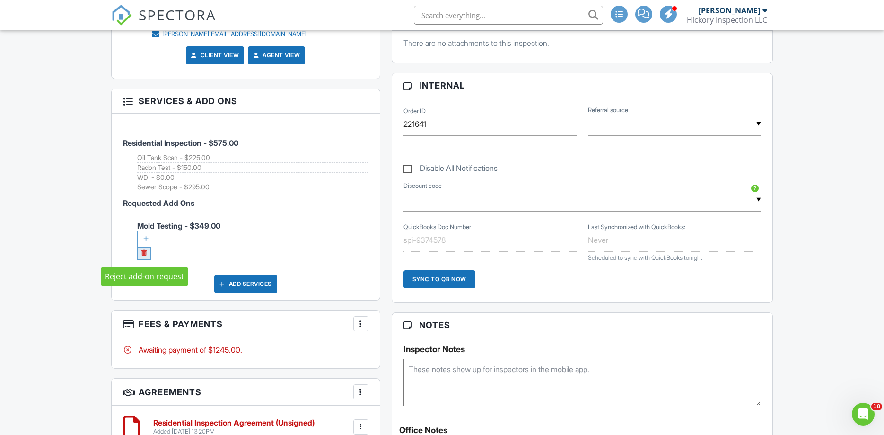
click at [146, 255] on link at bounding box center [144, 253] width 14 height 13
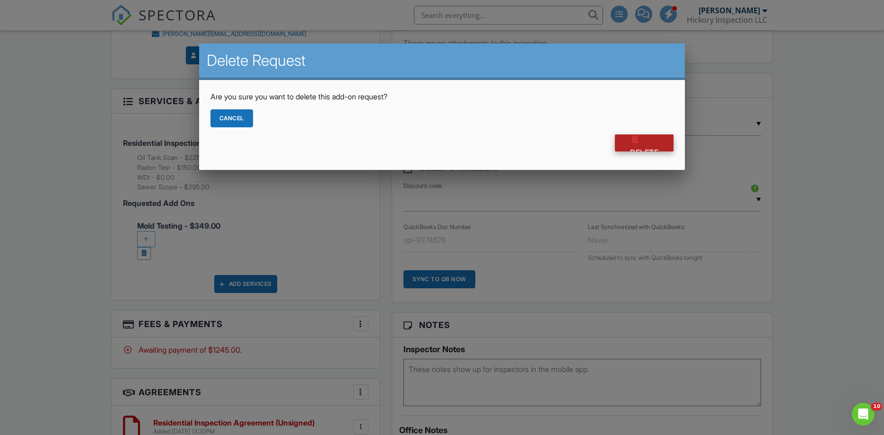
click at [630, 141] on div at bounding box center [634, 138] width 9 height 9
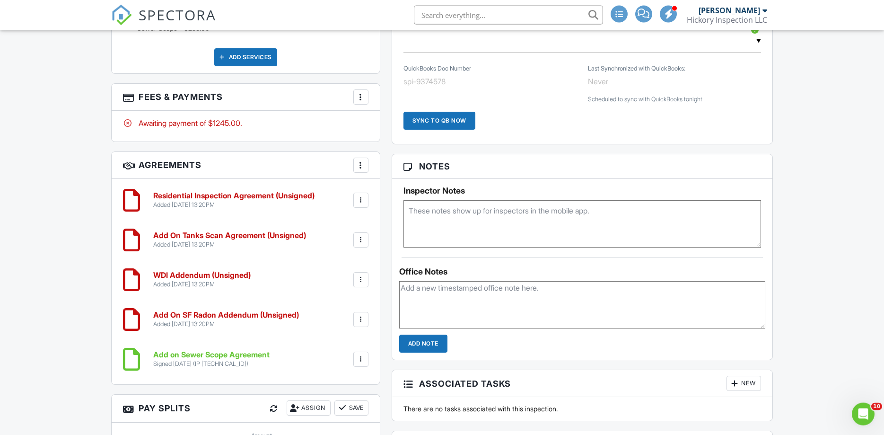
scroll to position [804, 0]
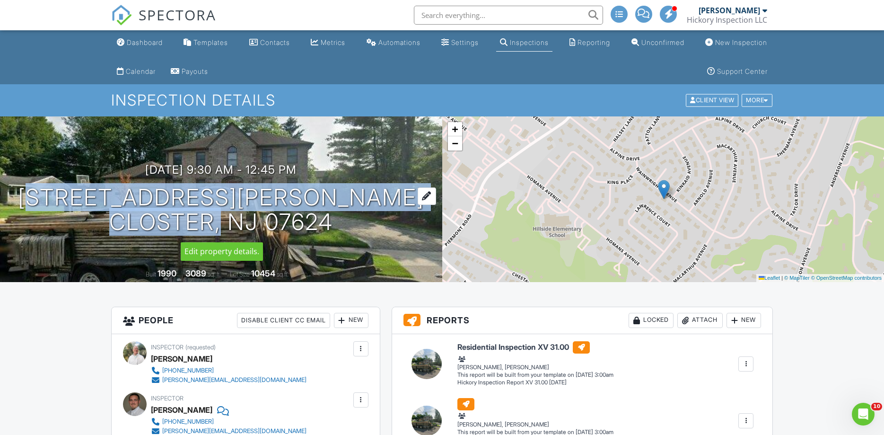
drag, startPoint x: 104, startPoint y: 192, endPoint x: 196, endPoint y: 209, distance: 93.8
click at [210, 221] on div "09/05/2025 9:30 am - 12:45 pm 31 Wainwright Ave Closter, NJ 07624" at bounding box center [221, 198] width 442 height 71
copy h1 "31 Wainwright Ave Closter"
